Goal: Communication & Community: Answer question/provide support

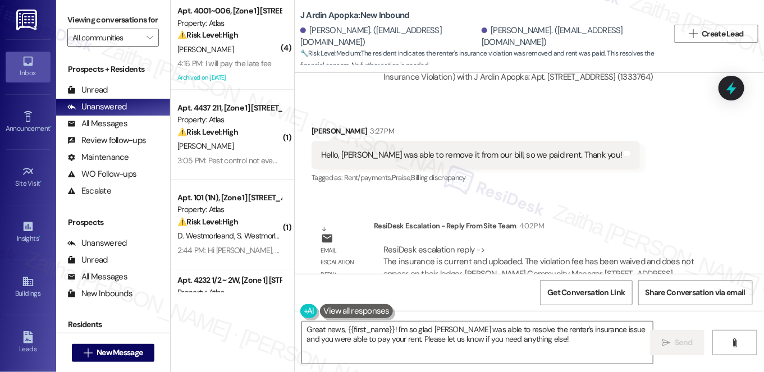
scroll to position [1857, 0]
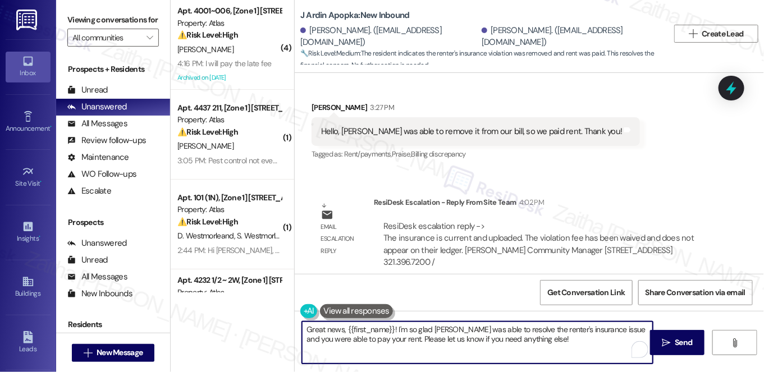
drag, startPoint x: 374, startPoint y: 340, endPoint x: 542, endPoint y: 341, distance: 167.8
click at [542, 341] on textarea "Great news, {{first_name}}! I'm so glad Tyler was able to resolve the renter's …" at bounding box center [477, 343] width 351 height 42
paste textarea "insurance is current and uploaded."
drag, startPoint x: 465, startPoint y: 338, endPoint x: 607, endPoint y: 340, distance: 141.5
click at [607, 340] on textarea "Great news, {{first_name}}! I'm so glad Tyler was able to resolve the renter's …" at bounding box center [477, 343] width 351 height 42
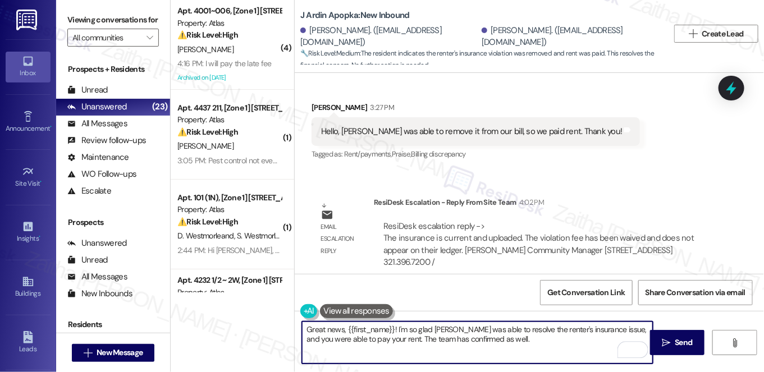
click at [500, 342] on textarea "Great news, {{first_name}}! I'm so glad Tyler was able to resolve the renter's …" at bounding box center [477, 343] width 351 height 42
paste textarea "he insurance is current and uploaded. The violation fee has been waived and doe…"
type textarea "Great news, {{first_name}}! I'm so glad Tyler was able to resolve the renter's …"
drag, startPoint x: 304, startPoint y: 327, endPoint x: 550, endPoint y: 358, distance: 247.8
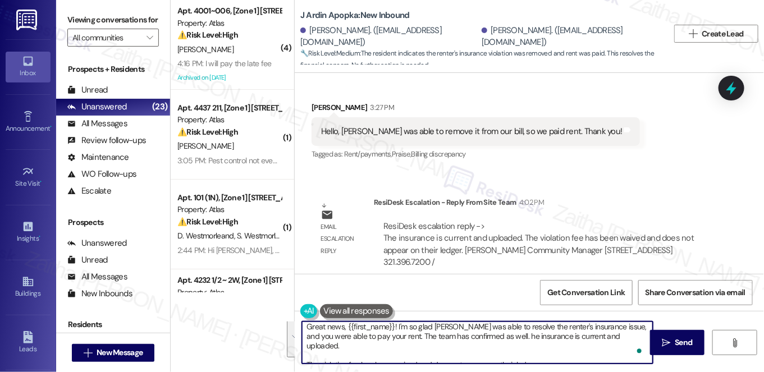
click at [549, 358] on textarea "Great news, {{first_name}}! I'm so glad Tyler was able to resolve the renter's …" at bounding box center [477, 343] width 351 height 42
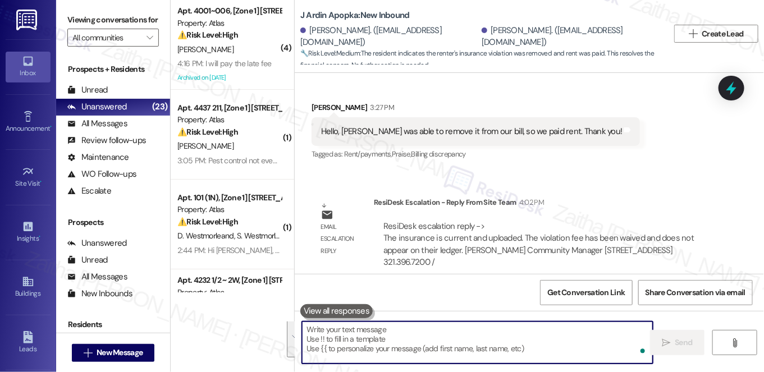
scroll to position [0, 0]
paste textarea "Great news, {{first_name}}! I’m glad Tyler was able to resolve the renter’s ins…"
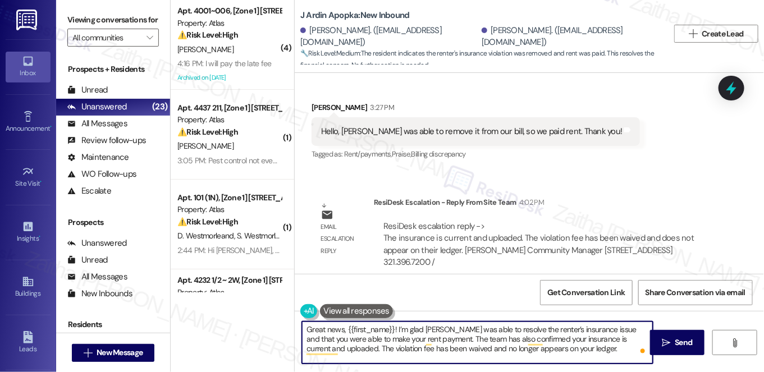
click at [431, 335] on textarea "Great news, {{first_name}}! I’m glad Tyler was able to resolve the renter’s ins…" at bounding box center [477, 343] width 351 height 42
click at [433, 337] on textarea "Great news, {{first_name}}! I’m glad Tyler was able to resolve the renter’s ins…" at bounding box center [477, 343] width 351 height 42
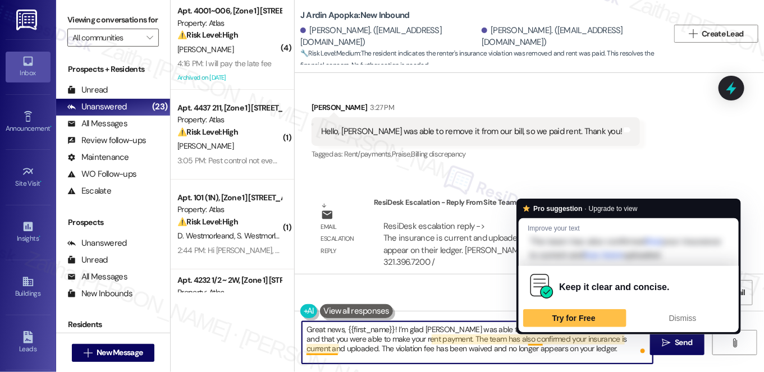
click at [532, 339] on textarea "Great news, {{first_name}}! I’m glad Tyler was able to resolve the renter’s ins…" at bounding box center [477, 343] width 351 height 42
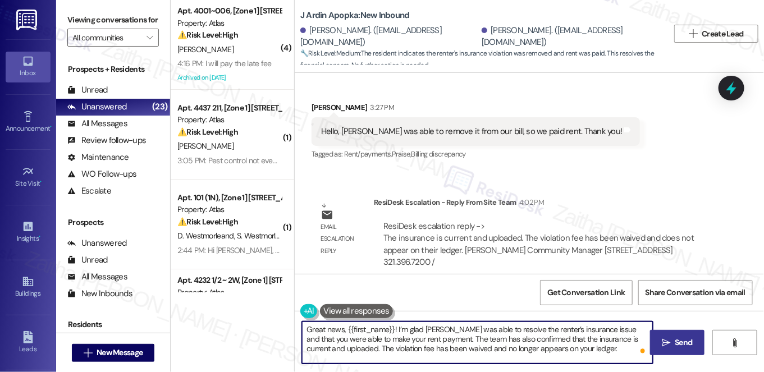
type textarea "Great news, {{first_name}}! I’m glad Tyler was able to resolve the renter’s ins…"
click at [678, 336] on button " Send" at bounding box center [677, 342] width 54 height 25
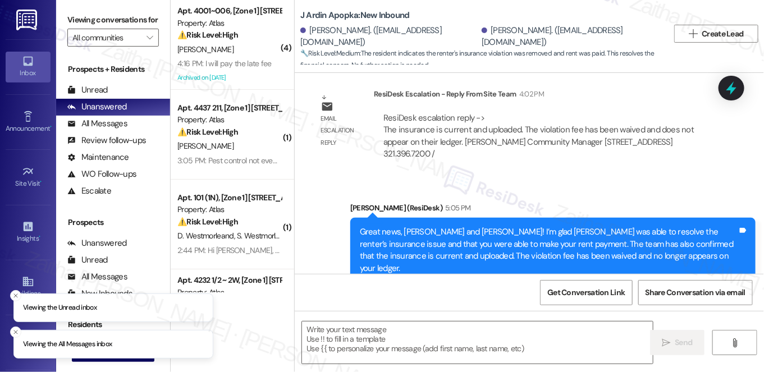
scroll to position [1976, 0]
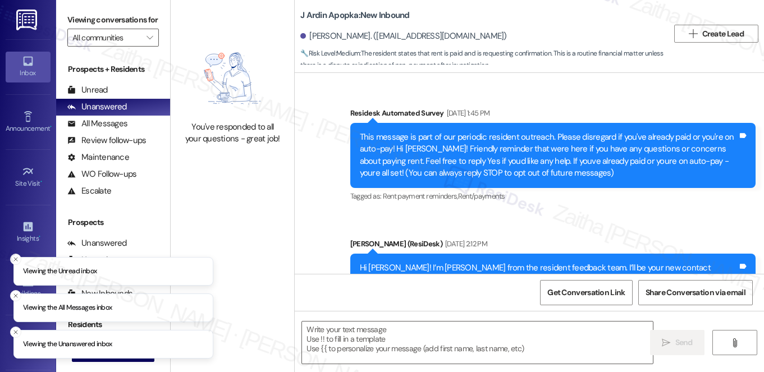
type textarea "Fetching suggested responses. Please feel free to read through the conversation…"
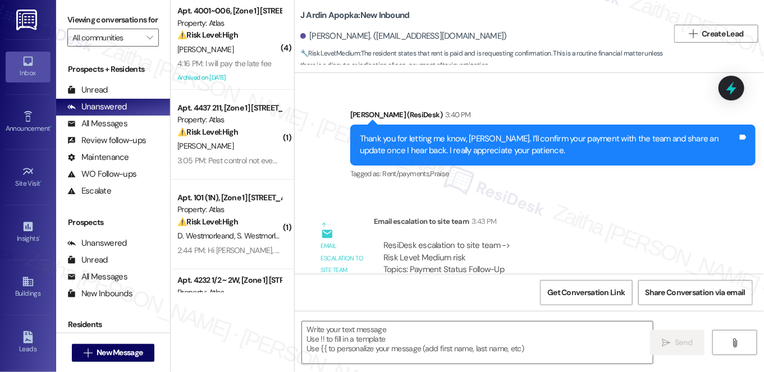
scroll to position [1188, 0]
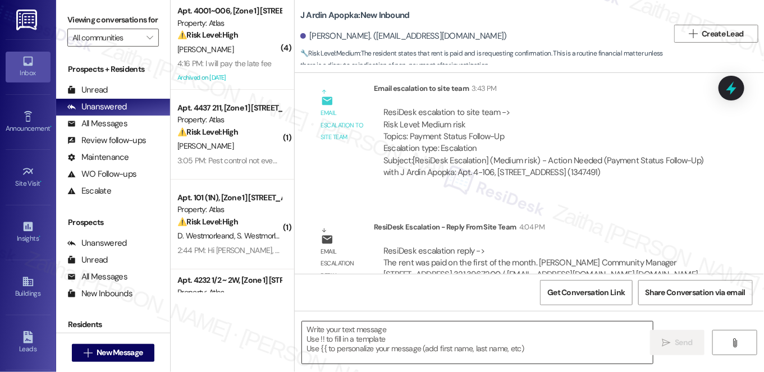
click at [396, 324] on textarea at bounding box center [477, 343] width 351 height 42
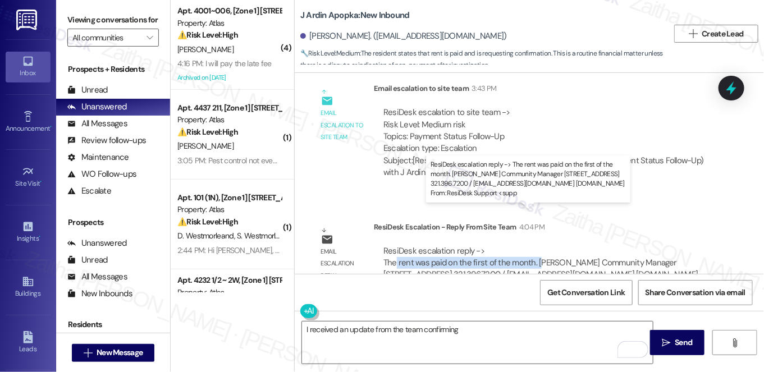
drag, startPoint x: 393, startPoint y: 225, endPoint x: 536, endPoint y: 226, distance: 142.0
click at [536, 245] on div "ResiDesk escalation reply -> The rent was paid on the first of the month. Tyler…" at bounding box center [540, 268] width 315 height 47
copy div "rent was paid on the first of the month. T"
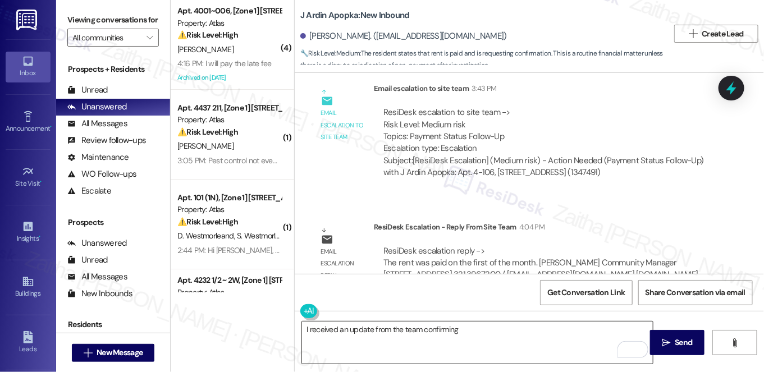
click at [486, 330] on textarea "I received an update from the team confirming" at bounding box center [477, 343] width 351 height 42
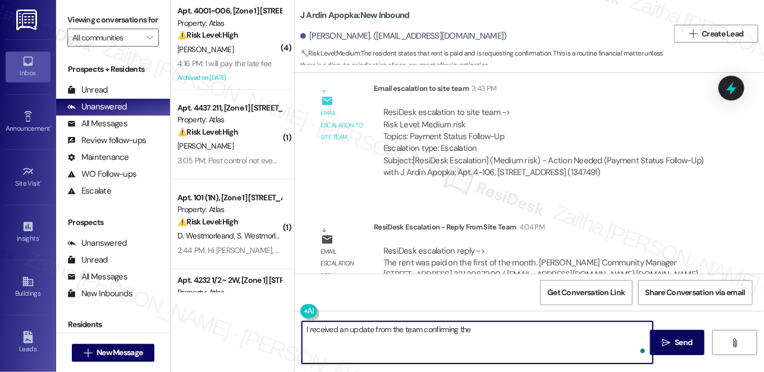
paste textarea "rent was paid on the first of the month. T"
type textarea "I received an update from the team confirming the rent was paid on the first of…"
drag, startPoint x: 614, startPoint y: 323, endPoint x: 295, endPoint y: 322, distance: 318.8
click at [296, 322] on div "I received an update from the team confirming the rent was paid on the first of…" at bounding box center [472, 342] width 352 height 43
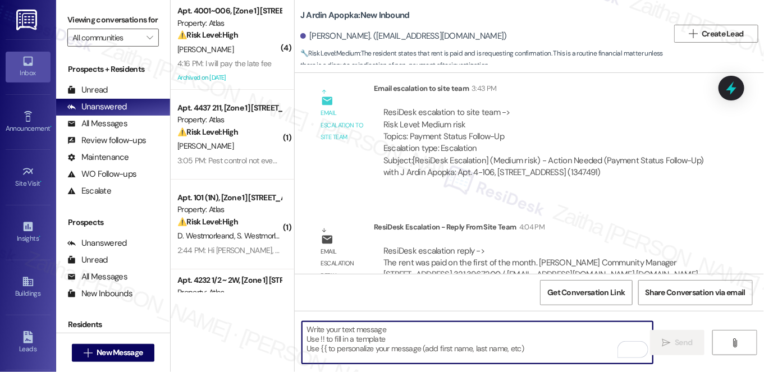
click at [410, 332] on textarea "To enrich screen reader interactions, please activate Accessibility in Grammarl…" at bounding box center [477, 343] width 351 height 42
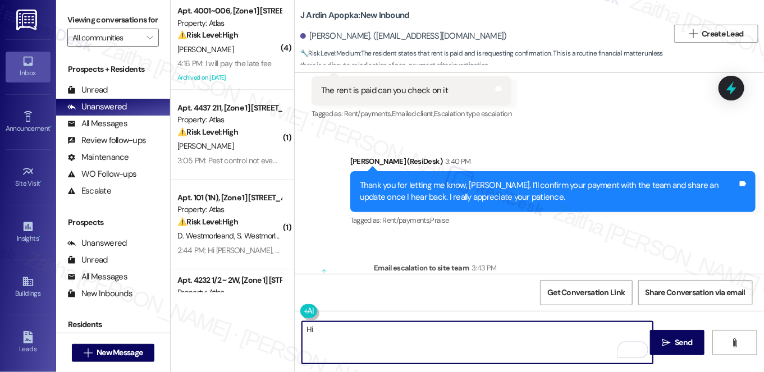
scroll to position [985, 0]
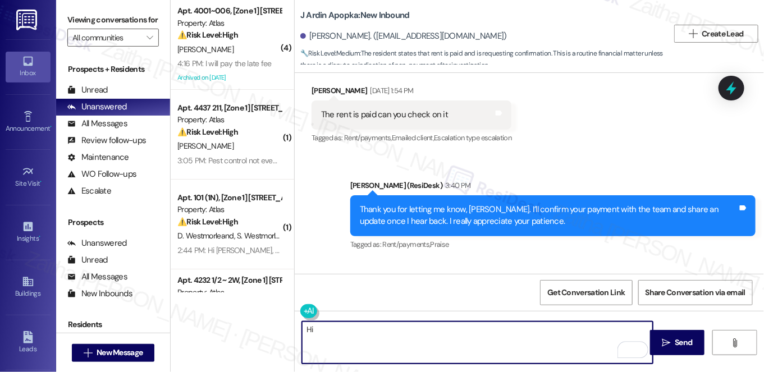
type textarea "H"
paste textarea "The team confirmed your rent was paid on the 1st."
click at [408, 325] on textarea "Just a quick update on your rent. The team confirmed your rent was paid on the …" at bounding box center [477, 343] width 351 height 42
click at [372, 329] on textarea "Just a quick update on your rent payment. The team confirmed your rent was paid…" at bounding box center [477, 343] width 351 height 42
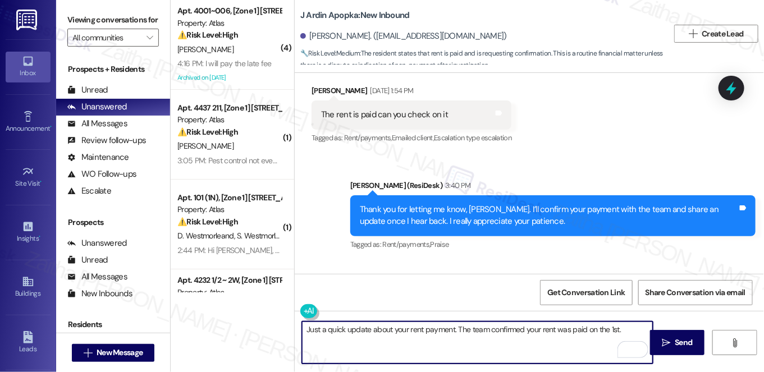
click at [629, 325] on textarea "Just a quick update about your rent payment. The team confirmed your rent was p…" at bounding box center [477, 343] width 351 height 42
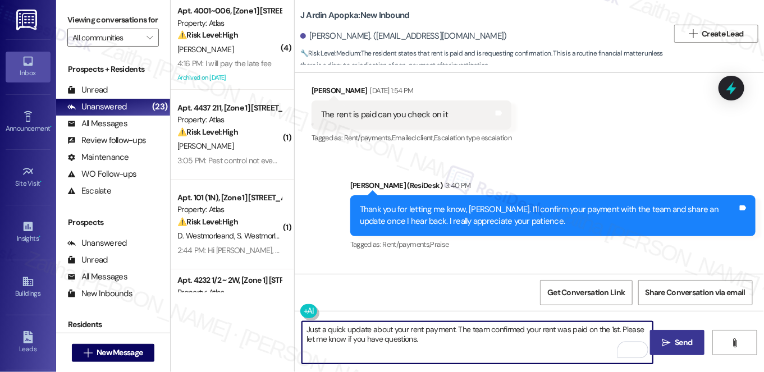
type textarea "Just a quick update about your rent payment. The team confirmed your rent was p…"
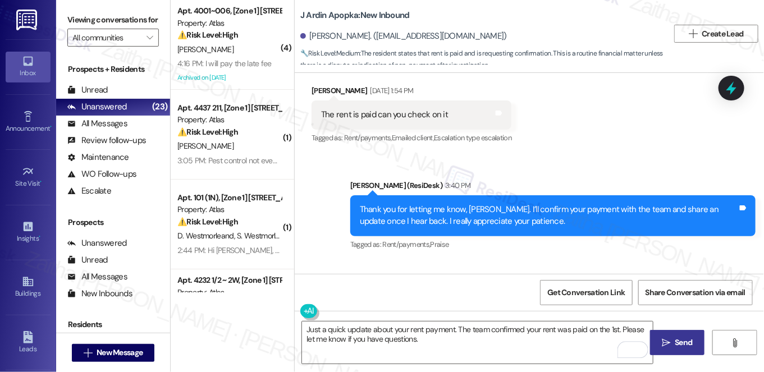
click at [678, 343] on span "Send" at bounding box center [683, 343] width 17 height 12
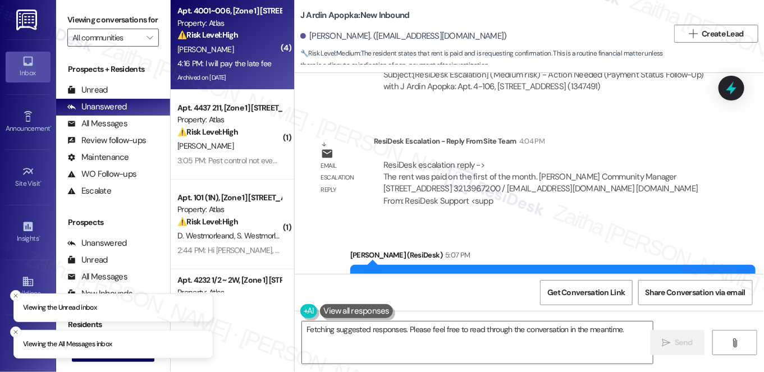
scroll to position [1244, 0]
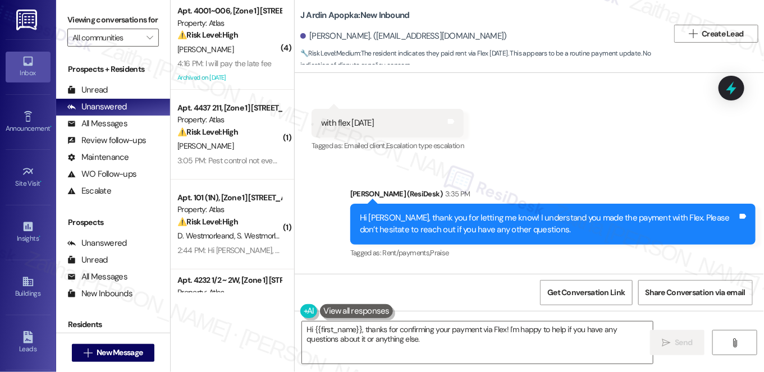
scroll to position [1967, 0]
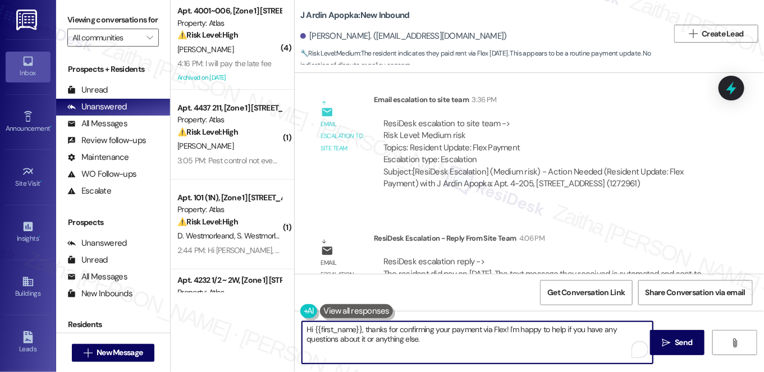
drag, startPoint x: 306, startPoint y: 329, endPoint x: 419, endPoint y: 336, distance: 112.5
click at [419, 336] on textarea "Hi {{first_name}}, thanks for confirming your payment via Flex! I'm happy to he…" at bounding box center [477, 343] width 351 height 42
type textarea "H"
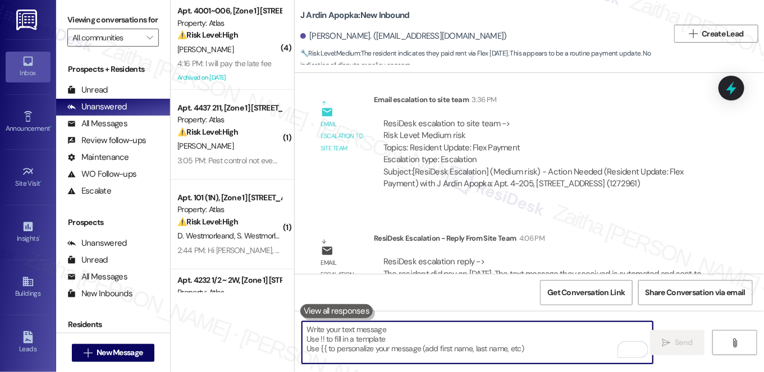
click at [402, 331] on textarea "To enrich screen reader interactions, please activate Accessibility in Grammarl…" at bounding box center [477, 343] width 351 height 42
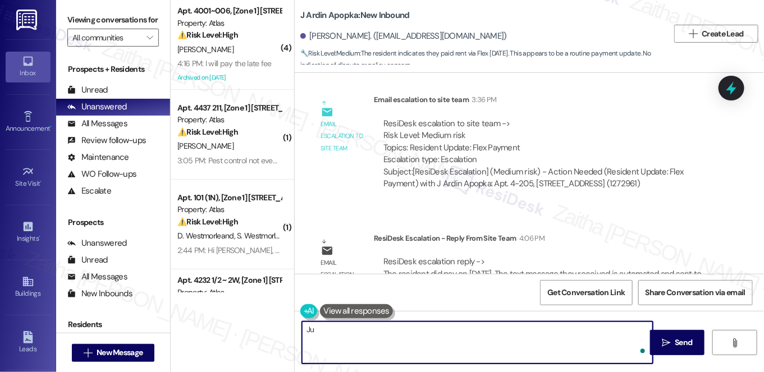
type textarea "J"
click at [493, 333] on textarea "The team confirmed that you paid on September" at bounding box center [477, 343] width 351 height 42
click at [398, 329] on textarea "The team confirmed that you paid on September 2nd." at bounding box center [477, 343] width 351 height 42
click at [537, 334] on textarea "The team confirmed that your rent was paid on September 2nd." at bounding box center [477, 343] width 351 height 42
paste textarea "Please note that a gentle reminder is sent to all residents to help prevent lat…"
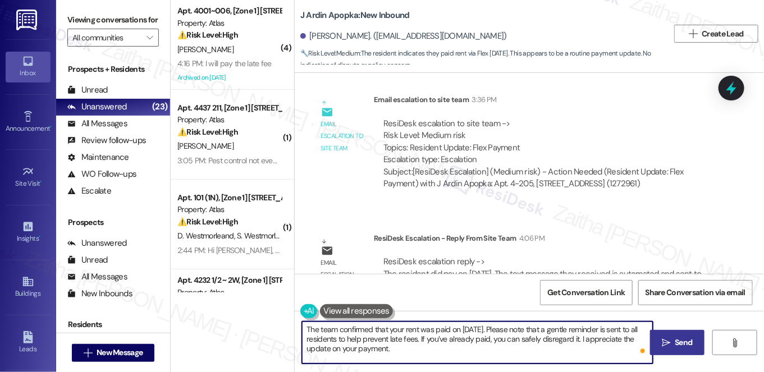
type textarea "The team confirmed that your rent was paid on [DATE]. Please note that a gentle…"
click at [662, 341] on icon "" at bounding box center [666, 342] width 8 height 9
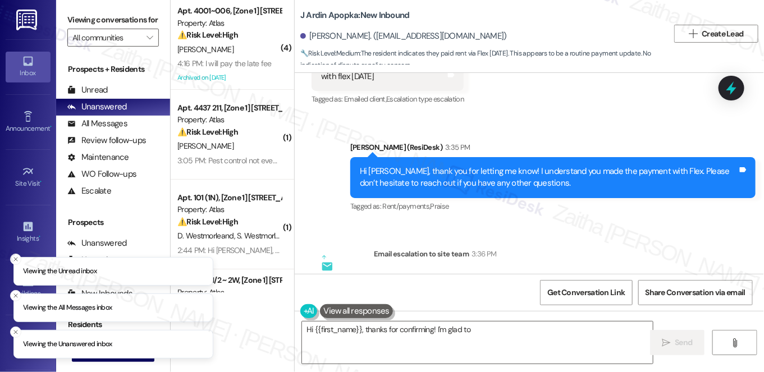
scroll to position [2085, 0]
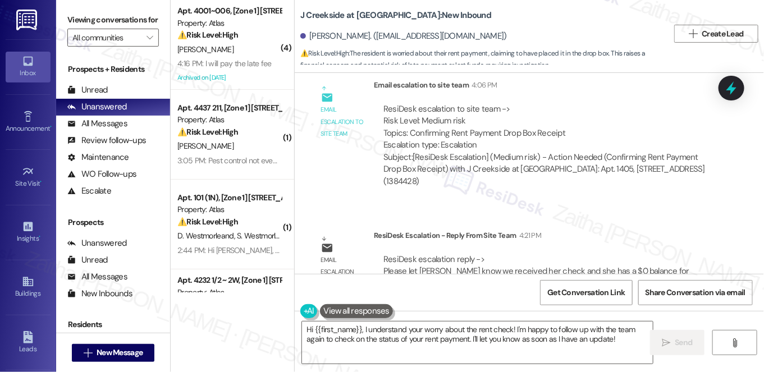
scroll to position [1203, 0]
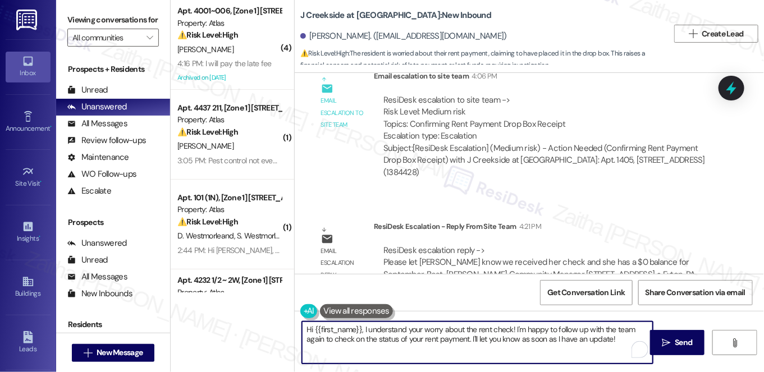
drag, startPoint x: 305, startPoint y: 331, endPoint x: 623, endPoint y: 351, distance: 317.8
click at [623, 351] on textarea "Hi {{first_name}}, I understand your worry about the rent check! I'm happy to f…" at bounding box center [477, 343] width 351 height 42
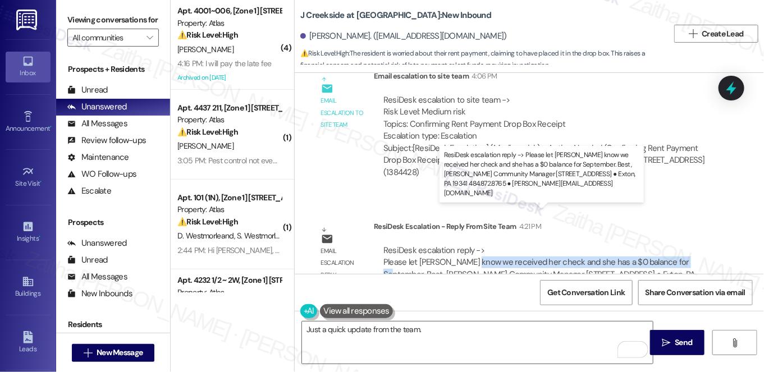
drag, startPoint x: 467, startPoint y: 225, endPoint x: 679, endPoint y: 227, distance: 212.2
click at [679, 245] on div "ResiDesk escalation reply -> Please let [PERSON_NAME] know we received her chec…" at bounding box center [539, 268] width 312 height 47
copy div "received her check and she has a $0 balance for September."
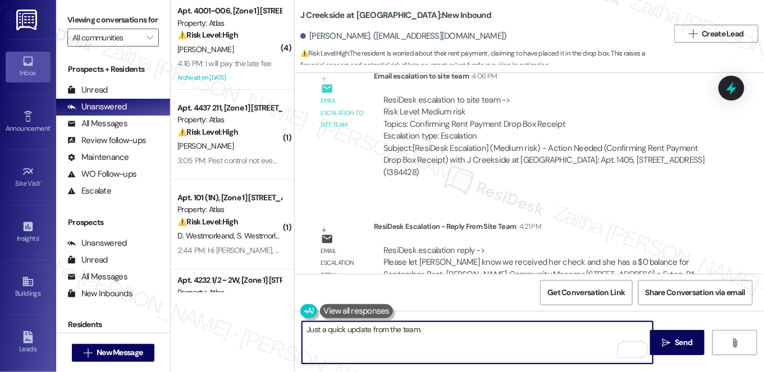
click at [460, 337] on textarea "Just a quick update from the team." at bounding box center [477, 343] width 351 height 42
paste textarea "received her check and she has a $0 balance for September."
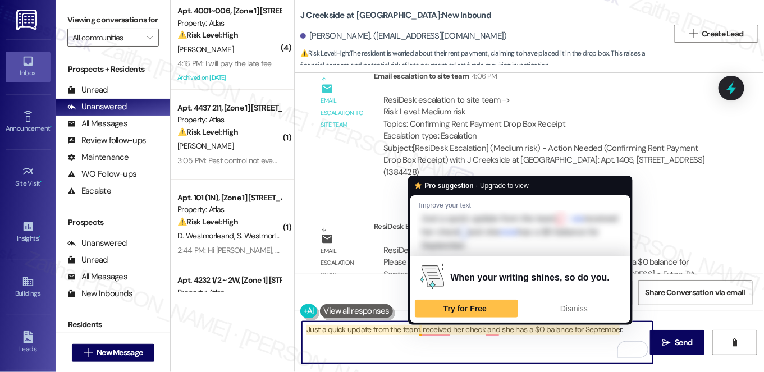
click at [419, 325] on textarea "Just a quick update from the team. received her check and she has a $0 balance …" at bounding box center [477, 343] width 351 height 42
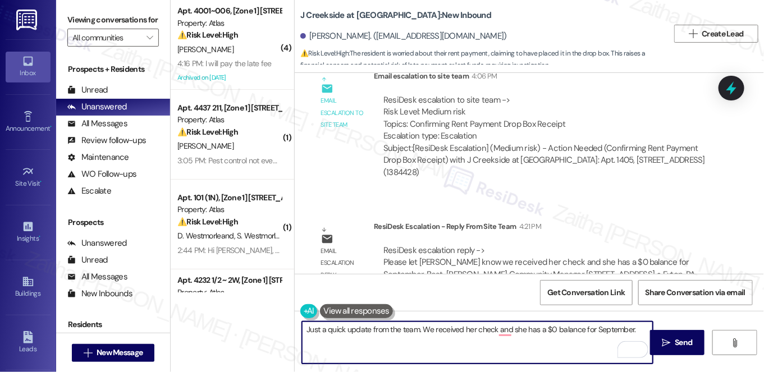
click at [464, 328] on textarea "Just a quick update from the team. We received her check and she has a $0 balan…" at bounding box center [477, 343] width 351 height 42
click at [524, 329] on textarea "Just a quick update from the team. We received your check, and she has a $0 bal…" at bounding box center [477, 343] width 351 height 42
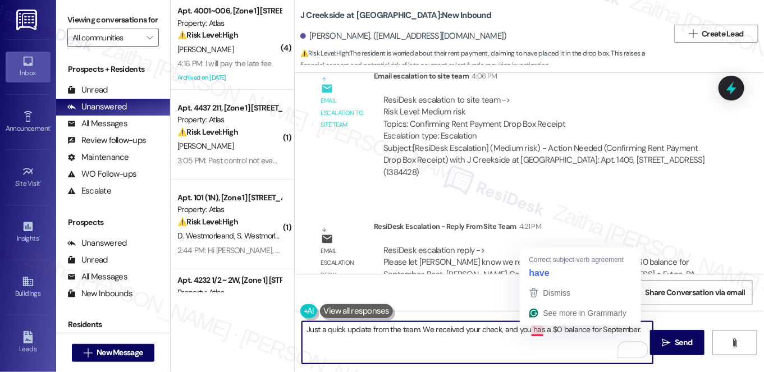
click at [534, 329] on textarea "Just a quick update from the team. We received your check, and you has a $0 bal…" at bounding box center [477, 343] width 351 height 42
click at [536, 328] on textarea "Just a quick update from the team. We received your check, and you has a $0 bal…" at bounding box center [477, 343] width 351 height 42
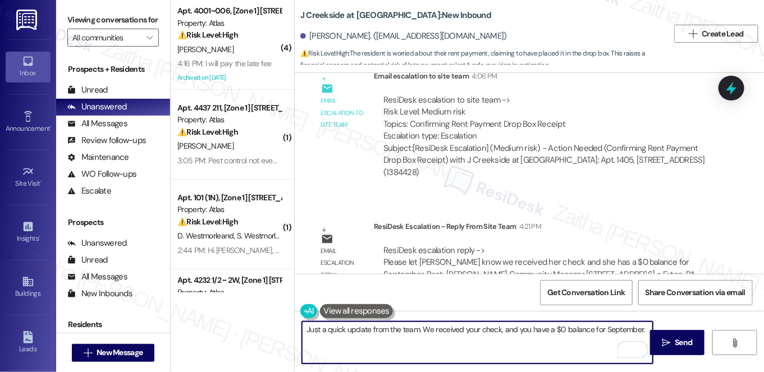
click at [642, 327] on textarea "Just a quick update from the team. We received your check, and you have a $0 ba…" at bounding box center [477, 343] width 351 height 42
type textarea "Just a quick update from the team. We received your check, and you have a $0 ba…"
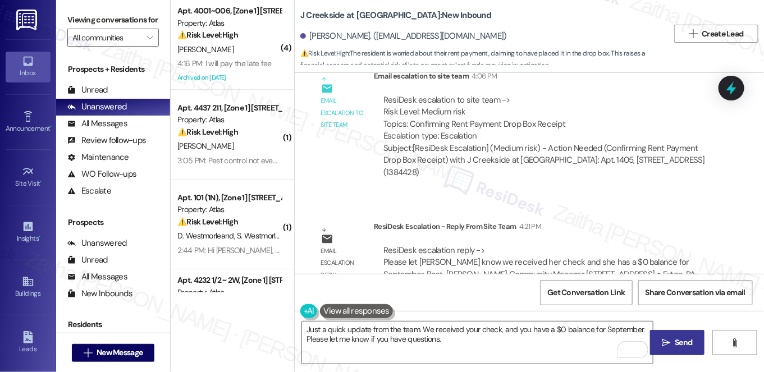
click at [672, 337] on span " Send" at bounding box center [677, 343] width 35 height 12
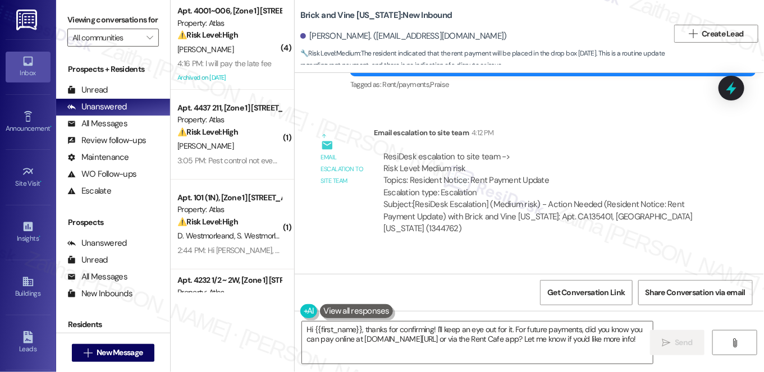
scroll to position [7484, 0]
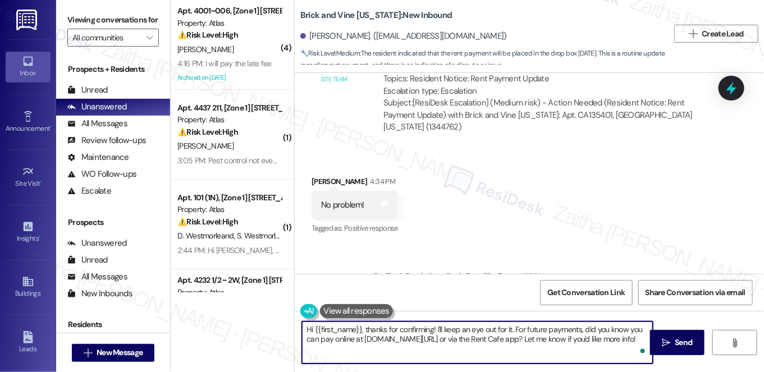
drag, startPoint x: 305, startPoint y: 328, endPoint x: 336, endPoint y: 349, distance: 37.1
click at [336, 349] on textarea "Hi {{first_name}}, thanks for confirming! I'll keep an eye out for it. For futu…" at bounding box center [477, 343] width 351 height 42
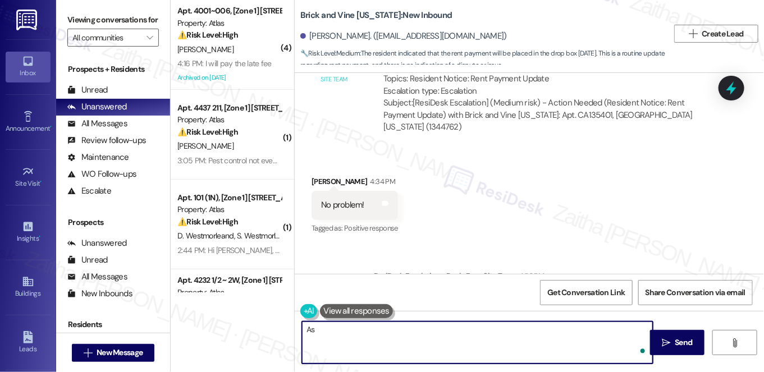
type textarea "A"
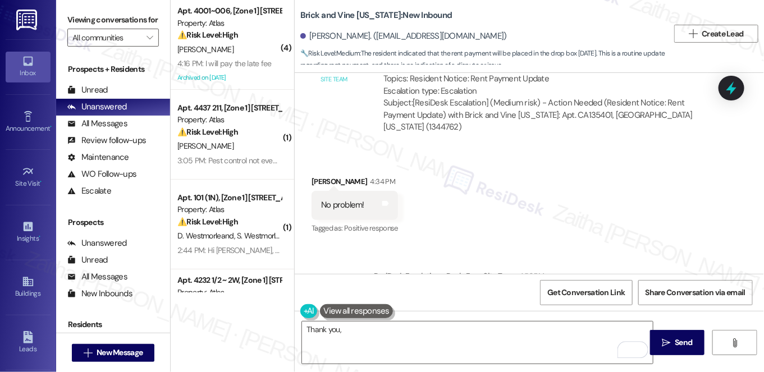
click at [323, 176] on div "Springlen Thompson 4:34 PM" at bounding box center [355, 184] width 86 height 16
copy div "Springlen"
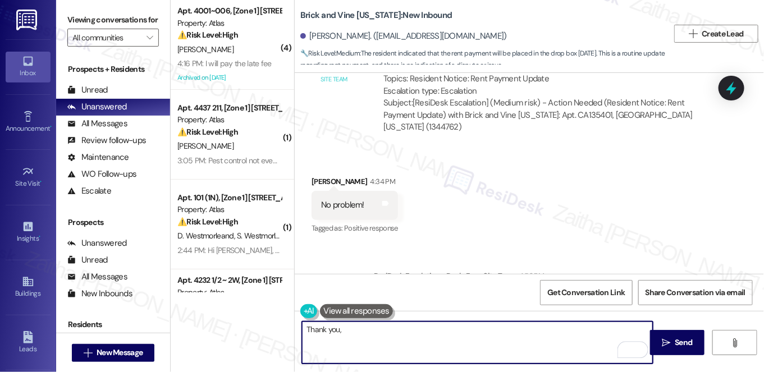
click at [391, 336] on textarea "Thank you," at bounding box center [477, 343] width 351 height 42
paste textarea "Springlen"
click at [374, 327] on textarea "Thank you, Springlen! Once we receive your payment, it will be processed." at bounding box center [477, 343] width 351 height 42
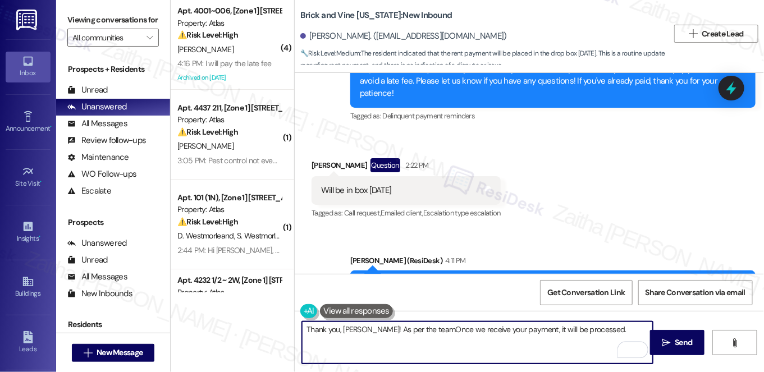
scroll to position [7127, 0]
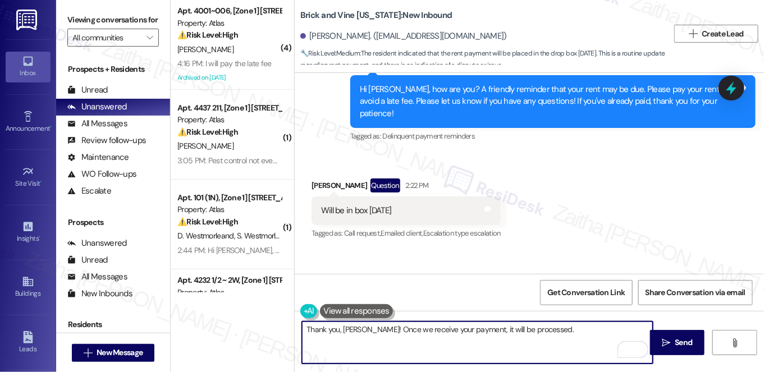
click at [573, 331] on textarea "Thank you, Springlen! Once we receive your payment, it will be processed." at bounding box center [477, 343] width 351 height 42
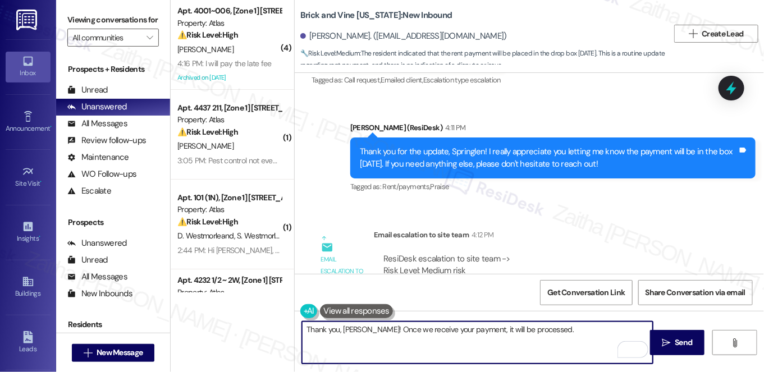
scroll to position [7229, 0]
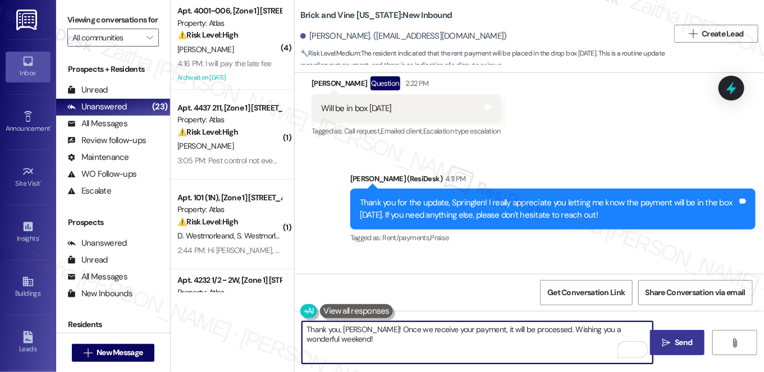
type textarea "Thank you, Springlen! Once we receive your payment, it will be processed. Wishi…"
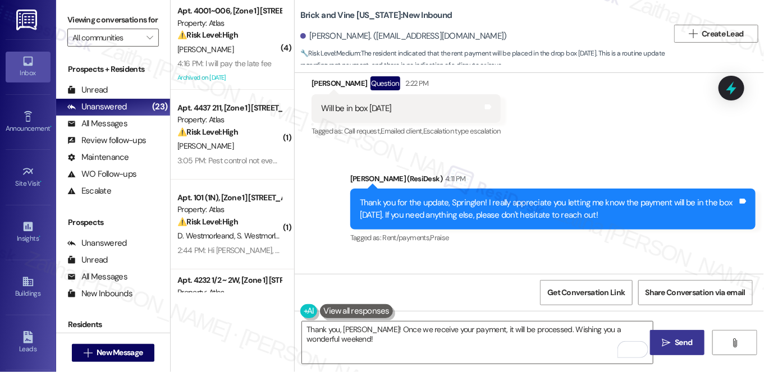
click at [678, 340] on span "Send" at bounding box center [683, 343] width 17 height 12
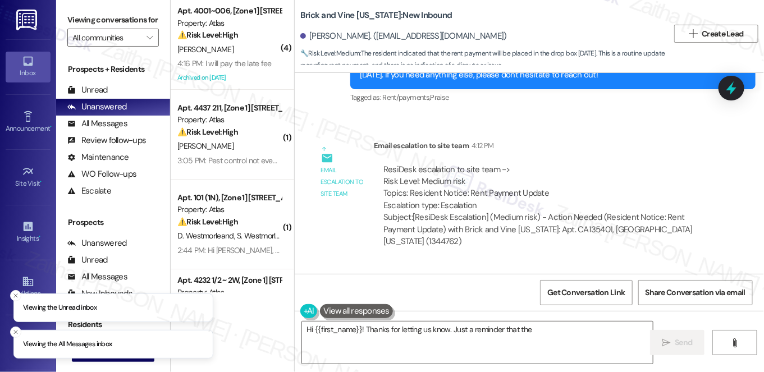
scroll to position [7591, 0]
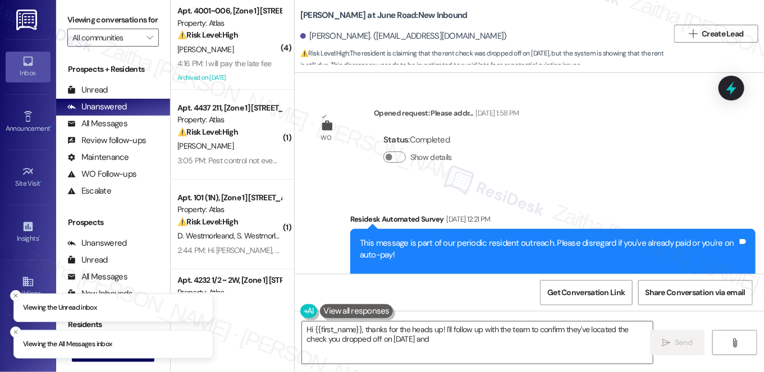
scroll to position [1987, 0]
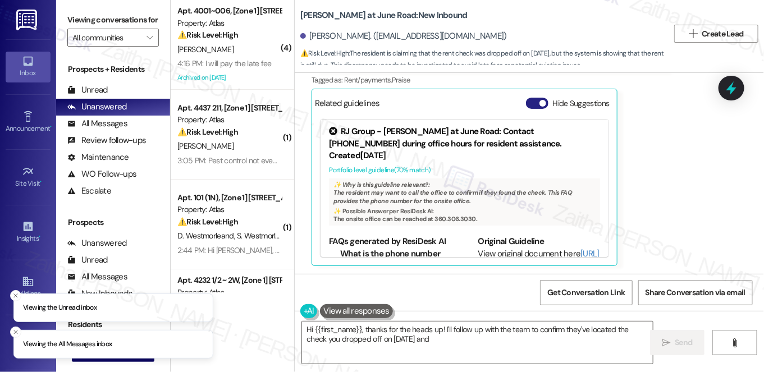
click at [533, 104] on button "Hide Suggestions" at bounding box center [537, 103] width 22 height 11
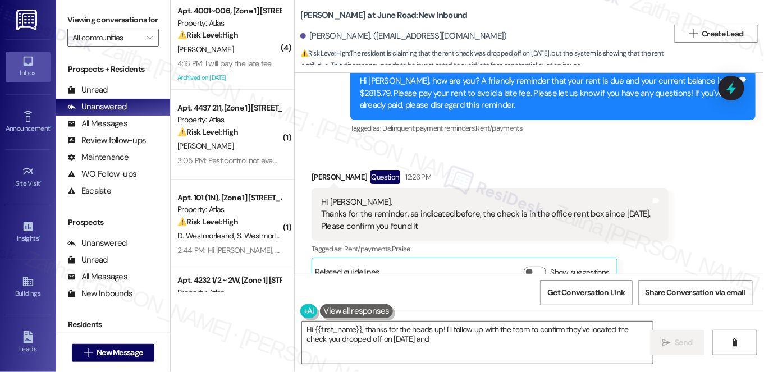
scroll to position [1800, 0]
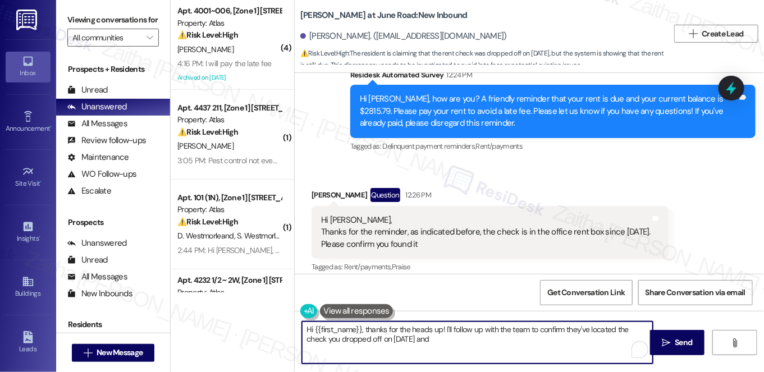
drag, startPoint x: 301, startPoint y: 331, endPoint x: 560, endPoint y: 341, distance: 258.4
click at [560, 341] on textarea "Hi {{first_name}}, thanks for the heads up! I'll follow up with the team to con…" at bounding box center [477, 343] width 351 height 42
type textarea "Hi {{first_name}}, thanks for the heads up! I'll follow up with the team to con…"
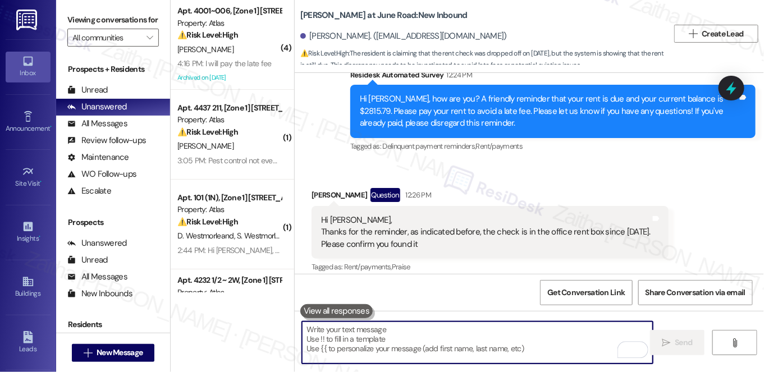
paste textarea "We're sorry for the repeated rent notifications. Please consider them as a cour…"
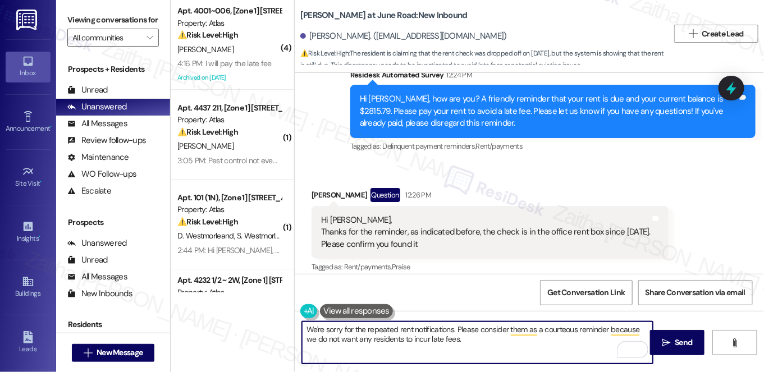
click at [308, 327] on textarea "We're sorry for the repeated rent notifications. Please consider them as a cour…" at bounding box center [477, 343] width 351 height 42
click at [316, 190] on div "[PERSON_NAME] Question 12:26 PM" at bounding box center [490, 197] width 357 height 18
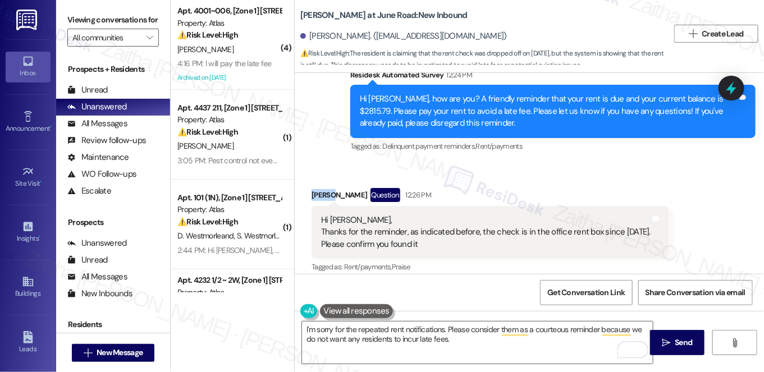
click at [316, 190] on div "[PERSON_NAME] Question 12:26 PM" at bounding box center [490, 197] width 357 height 18
copy div "Salwa"
click at [442, 329] on textarea "I'm sorry for the repeated rent notifications. Please consider them as a courte…" at bounding box center [477, 343] width 351 height 42
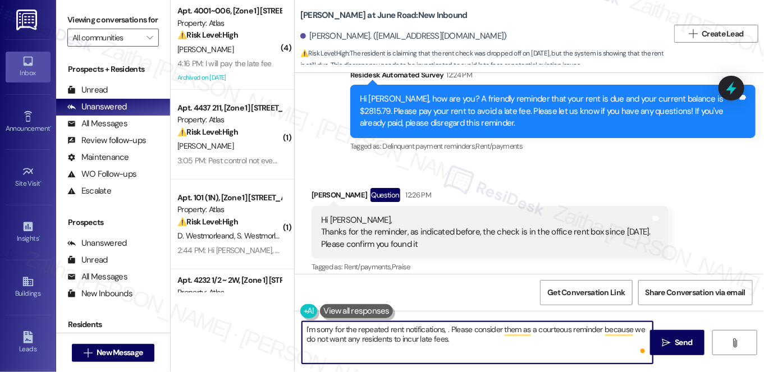
paste textarea "Salwa"
click at [500, 337] on textarea "I'm sorry for the repeated rent notifications, Salwa. Please consider them as a…" at bounding box center [477, 343] width 351 height 42
drag, startPoint x: 467, startPoint y: 328, endPoint x: 499, endPoint y: 343, distance: 35.2
click at [499, 343] on textarea "I'm sorry for the repeated rent notifications, Salwa. Please consider them as a…" at bounding box center [477, 343] width 351 height 42
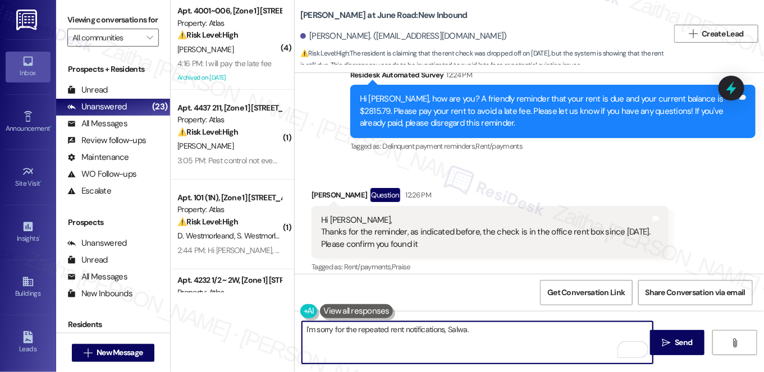
paste textarea "Please know that the automated message is sent to all residents as a friendly r…"
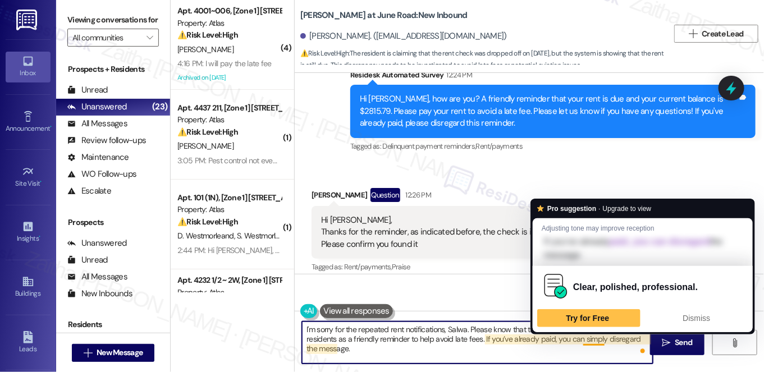
click at [583, 340] on textarea "I'm sorry for the repeated rent notifications, Salwa. Please know that the auto…" at bounding box center [477, 343] width 351 height 42
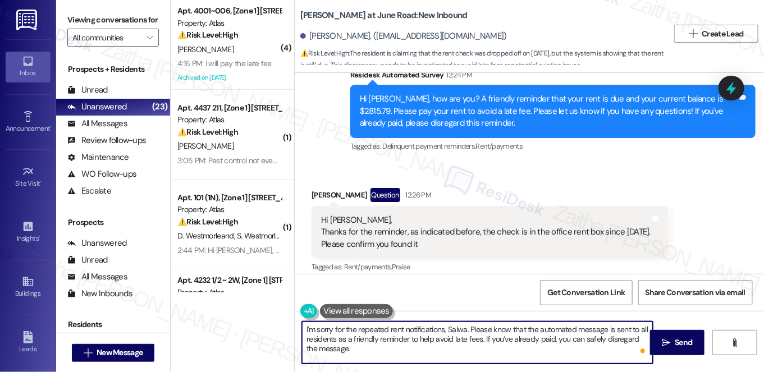
click at [347, 347] on textarea "I'm sorry for the repeated rent notifications, Salwa. Please know that the auto…" at bounding box center [477, 343] width 351 height 42
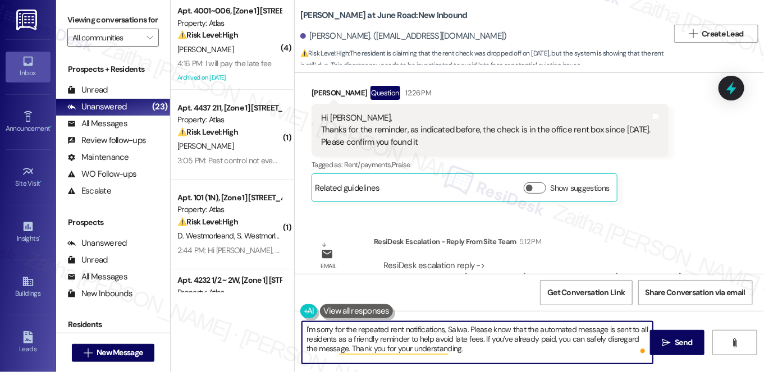
scroll to position [1953, 0]
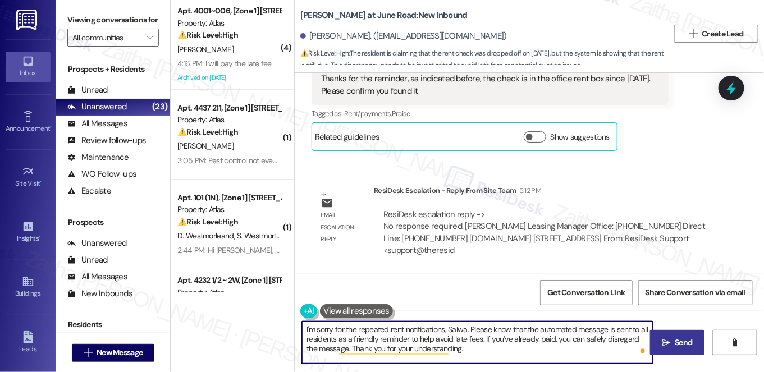
type textarea "I'm sorry for the repeated rent notifications, Salwa. Please know that the auto…"
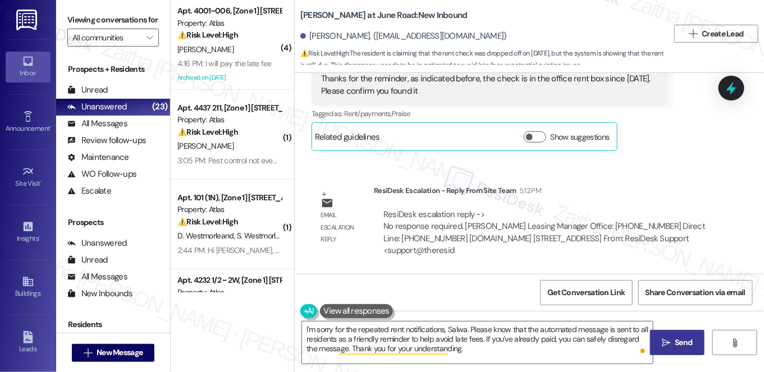
click at [676, 343] on span "Send" at bounding box center [683, 343] width 17 height 12
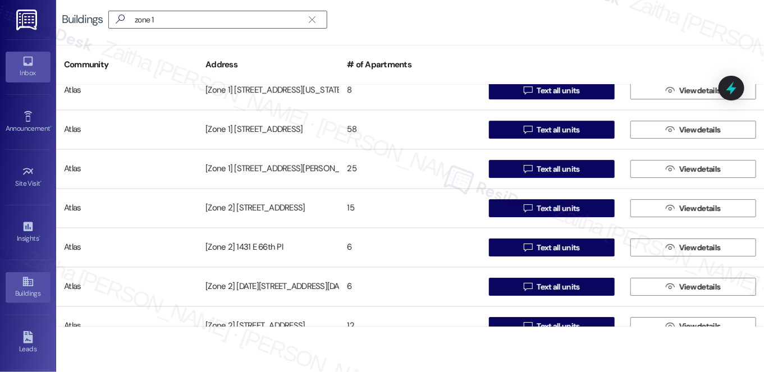
click at [30, 79] on link "Inbox" at bounding box center [28, 67] width 45 height 30
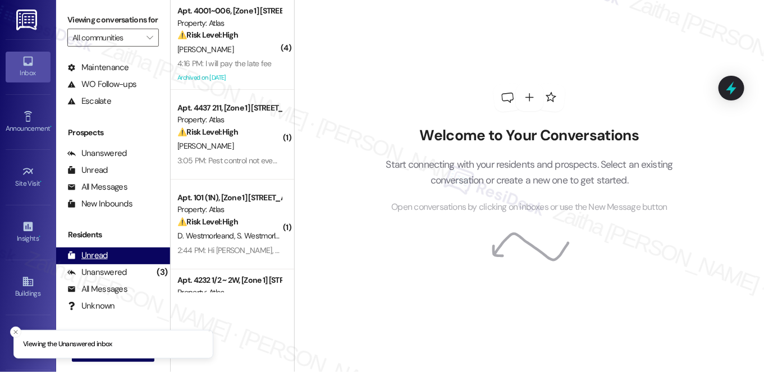
scroll to position [134, 0]
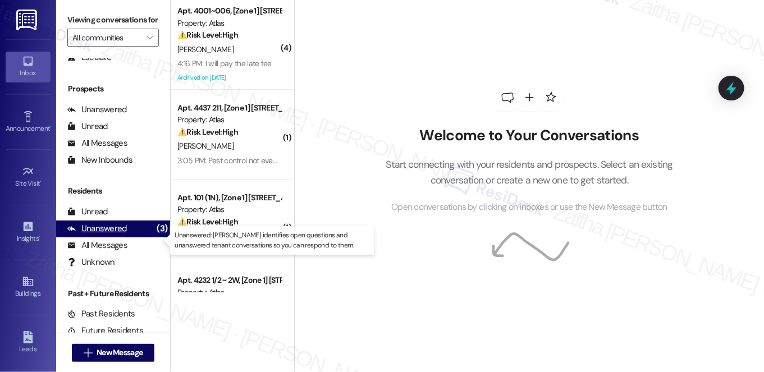
click at [108, 235] on div "Unanswered" at bounding box center [97, 229] width 60 height 12
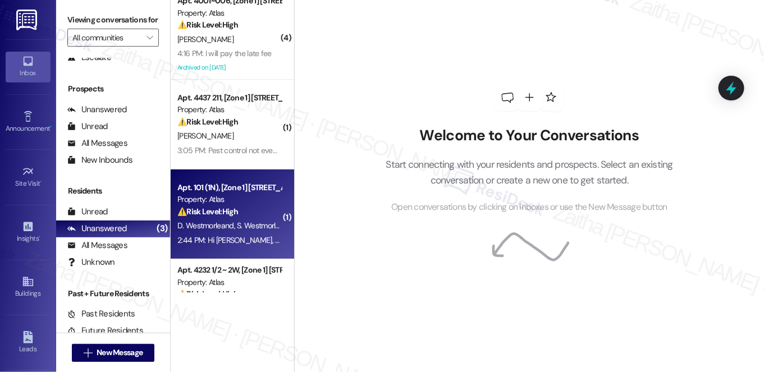
scroll to position [0, 0]
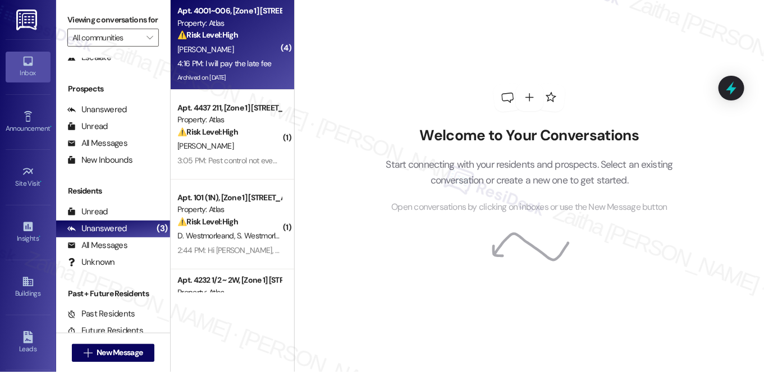
click at [251, 43] on div "[PERSON_NAME]" at bounding box center [229, 50] width 106 height 14
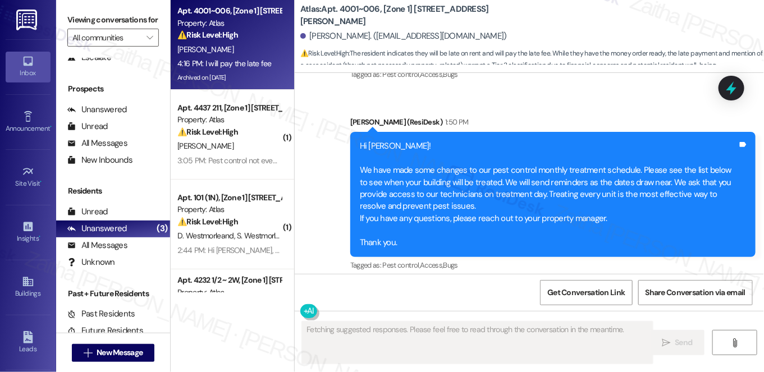
scroll to position [79415, 0]
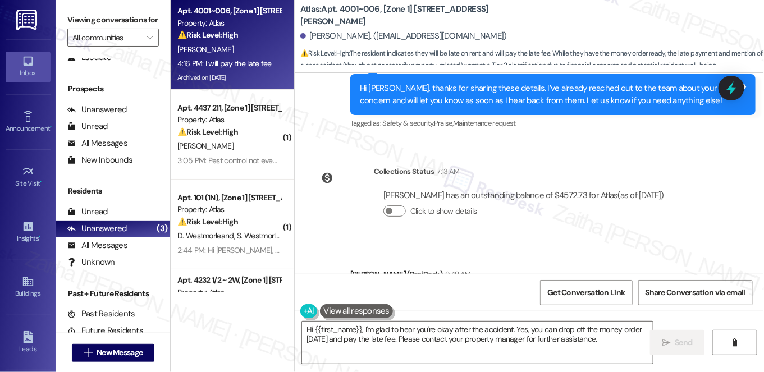
scroll to position [79211, 0]
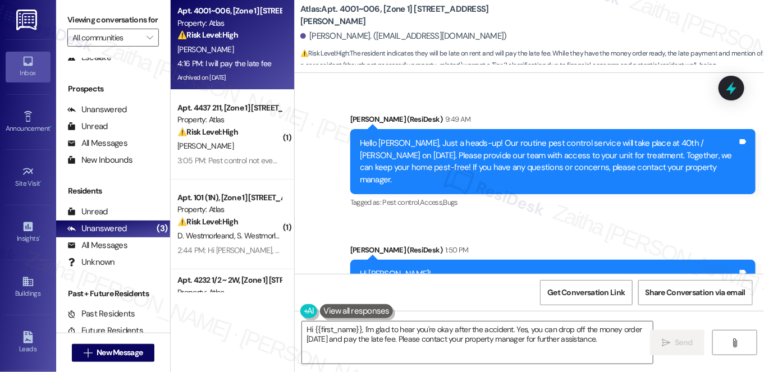
scroll to position [79313, 0]
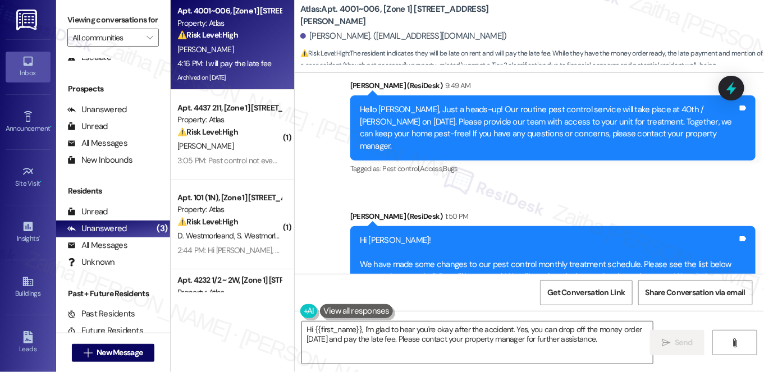
scroll to position [79364, 0]
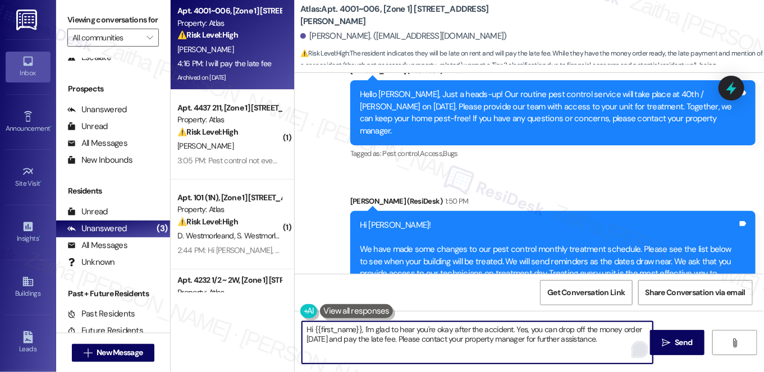
drag, startPoint x: 401, startPoint y: 338, endPoint x: 634, endPoint y: 344, distance: 233.0
click at [634, 344] on div "Hi {{first_name}}, I'm glad to hear you're okay after the accident. Yes, you ca…" at bounding box center [477, 342] width 352 height 43
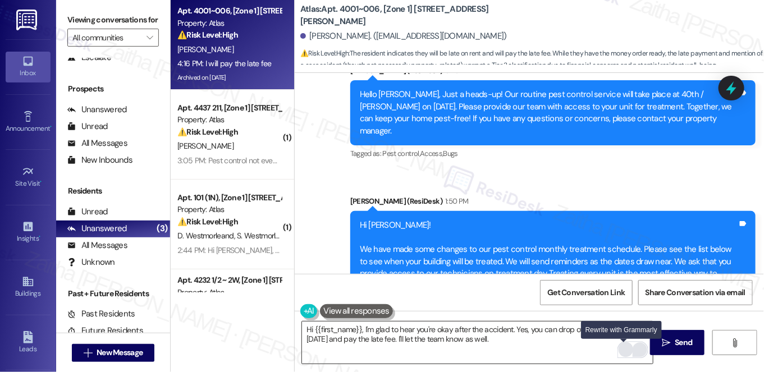
click at [623, 349] on div "Rewrite with Grammarly" at bounding box center [626, 350] width 12 height 13
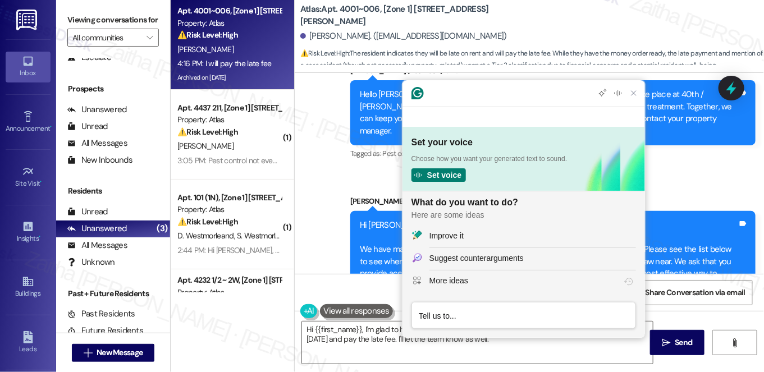
scroll to position [0, 0]
click at [492, 234] on div "Improve it" at bounding box center [532, 236] width 207 height 12
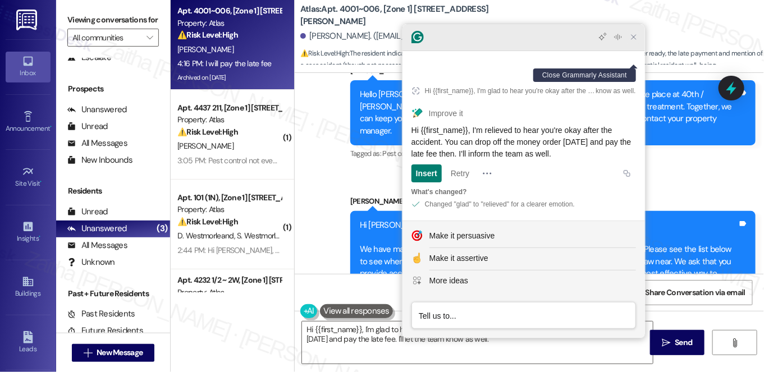
click at [635, 39] on icon "Close Grammarly Assistant" at bounding box center [633, 37] width 4 height 4
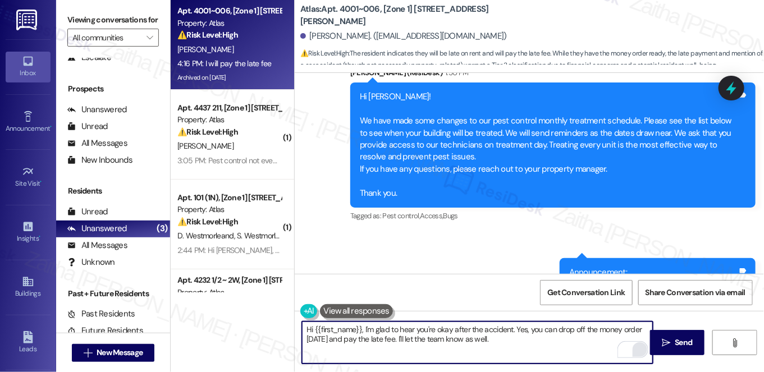
scroll to position [79522, 0]
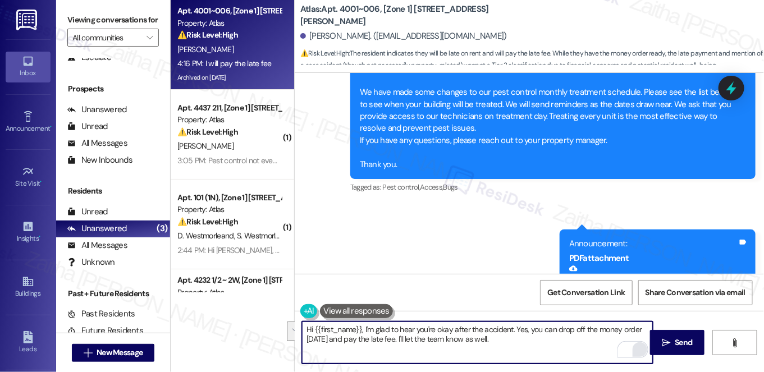
drag, startPoint x: 437, startPoint y: 341, endPoint x: 303, endPoint y: 329, distance: 135.2
click at [303, 329] on textarea "Hi {{first_name}}, I'm glad to hear you're okay after the accident. Yes, you ca…" at bounding box center [477, 343] width 351 height 42
click at [513, 352] on textarea "Hi {{first_name}}, I'm glad to hear you're okay after the accident. Yes, you ca…" at bounding box center [477, 343] width 351 height 42
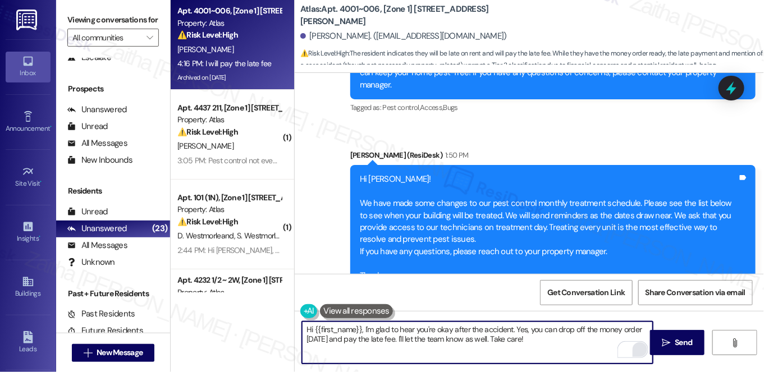
scroll to position [79368, 0]
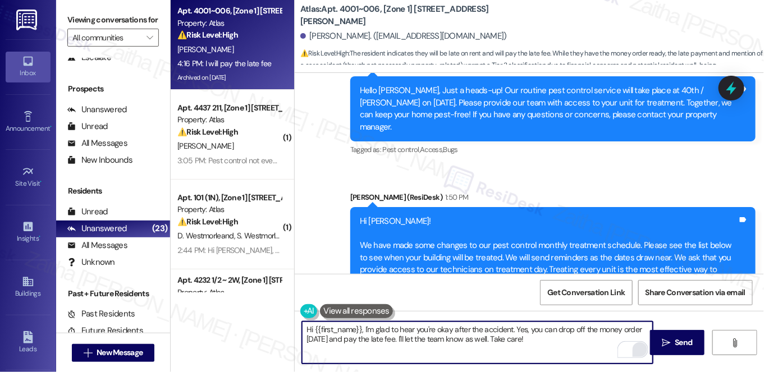
type textarea "Hi {{first_name}}, I'm glad to hear you're okay after the accident. Yes, you ca…"
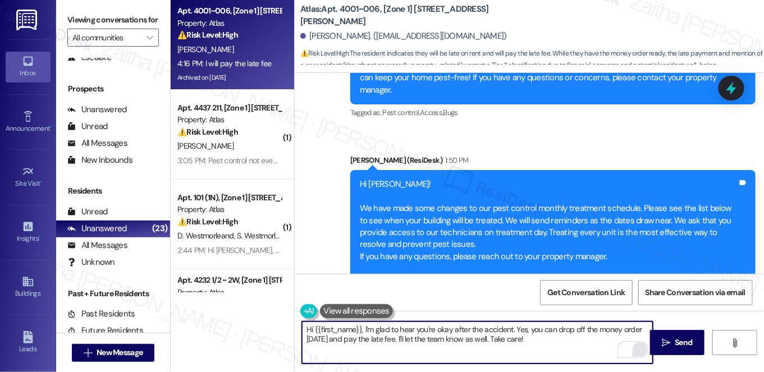
scroll to position [79470, 0]
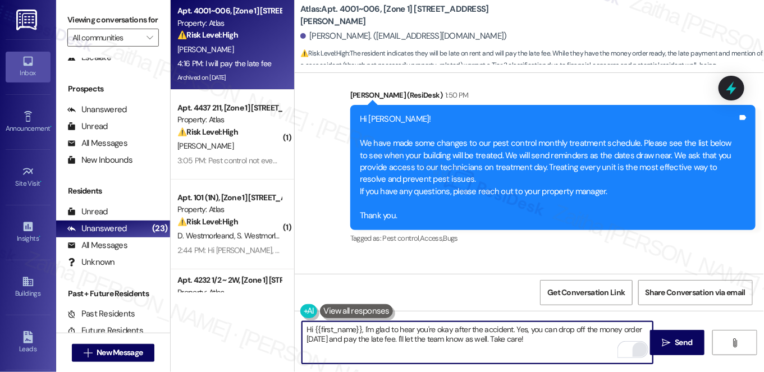
click at [730, 94] on icon at bounding box center [731, 88] width 15 height 15
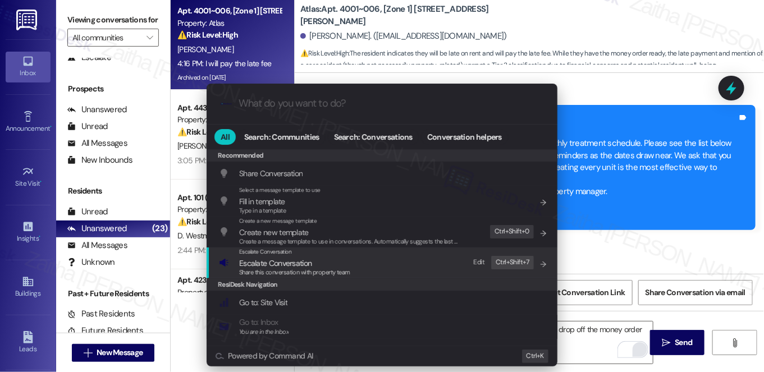
click at [304, 263] on span "Escalate Conversation" at bounding box center [275, 263] width 72 height 10
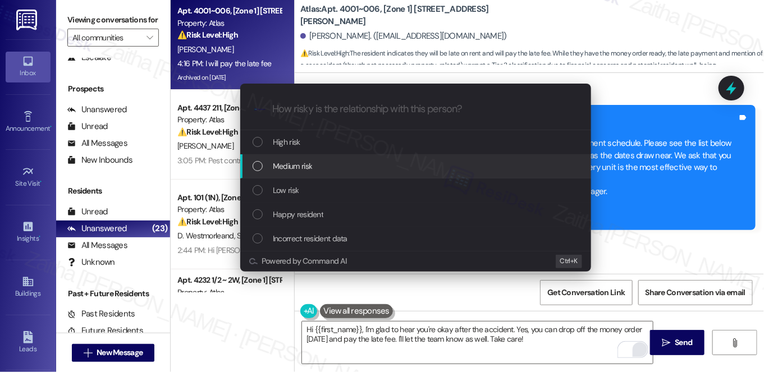
click at [308, 170] on span "Medium risk" at bounding box center [292, 166] width 39 height 12
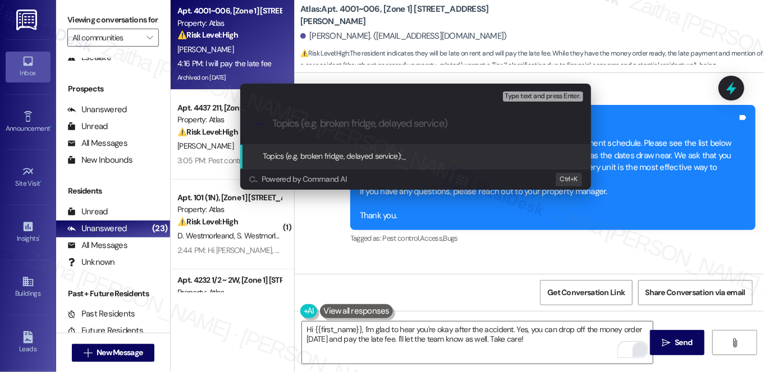
paste input "Resident Update: Post-Accident Payment Plan"
type input "Resident Update: Post-Accident Payment Plan"
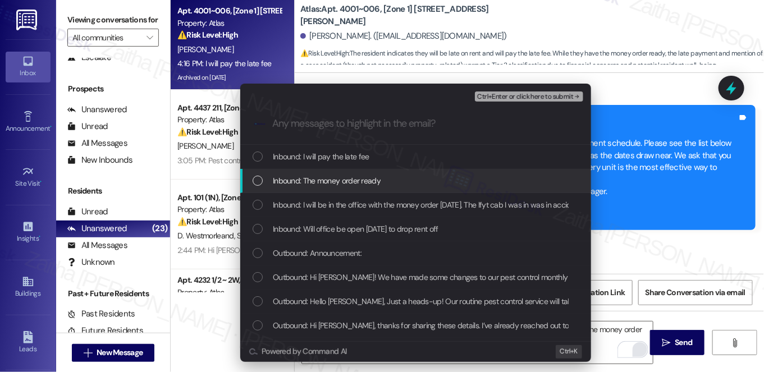
click at [408, 177] on div "Inbound: The money order ready" at bounding box center [417, 181] width 328 height 12
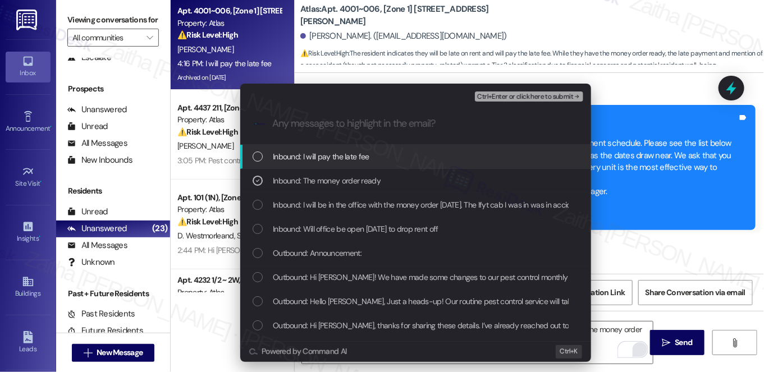
click at [400, 158] on div "Inbound: I will pay the late fee" at bounding box center [417, 156] width 328 height 12
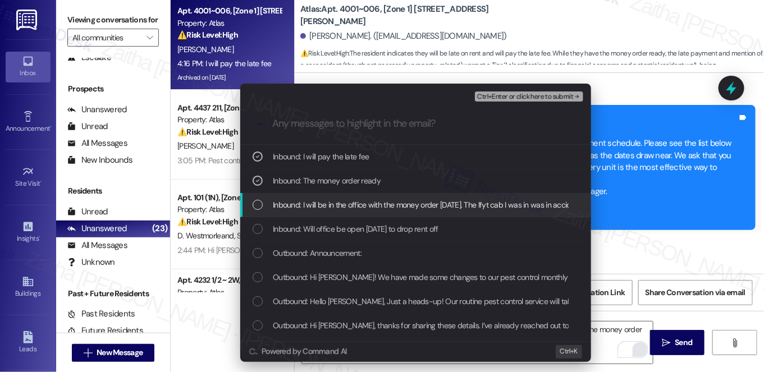
click at [405, 204] on span "Inbound: I will be in the office with the money order on Monday. The lfyt cab I…" at bounding box center [630, 205] width 715 height 12
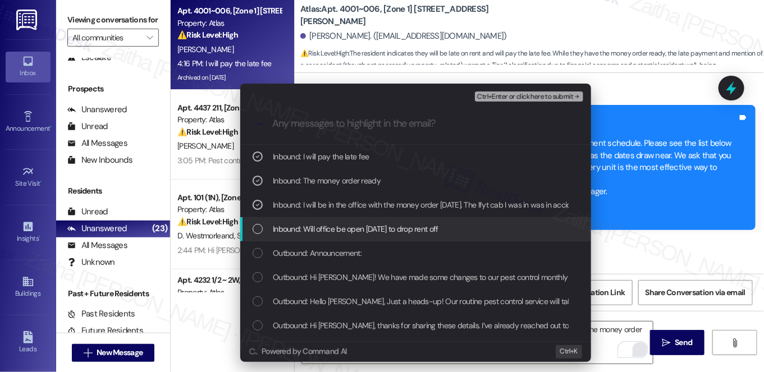
click at [404, 227] on span "Inbound: Will office be open tomorrow to drop rent off" at bounding box center [356, 229] width 166 height 12
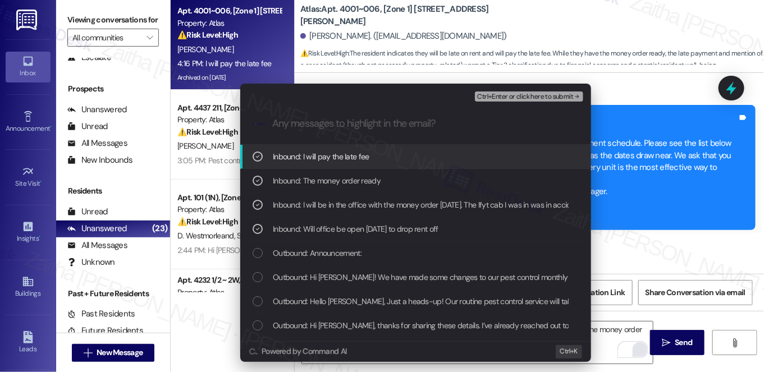
click at [510, 97] on span "Ctrl+Enter or click here to submit" at bounding box center [525, 97] width 96 height 8
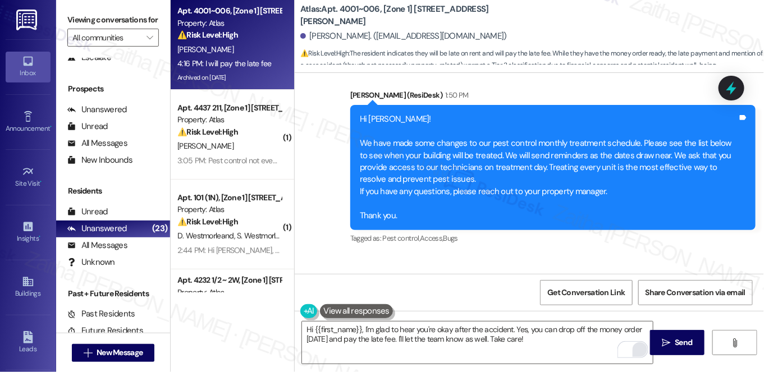
scroll to position [0, 0]
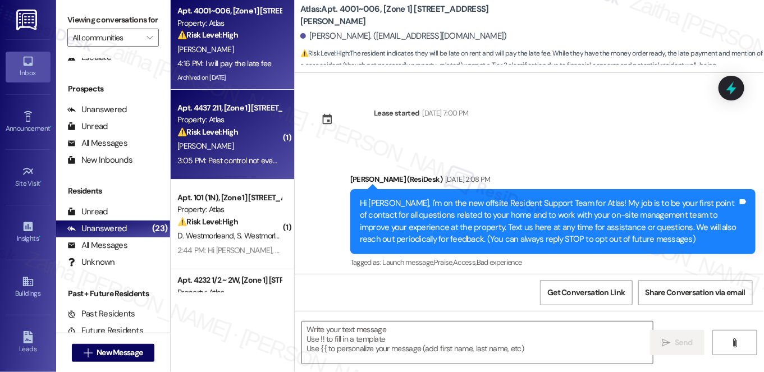
click at [250, 148] on div "[PERSON_NAME]" at bounding box center [229, 146] width 106 height 14
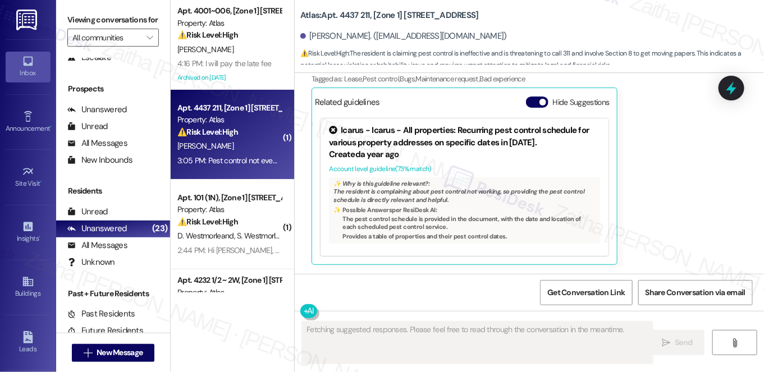
scroll to position [3074, 0]
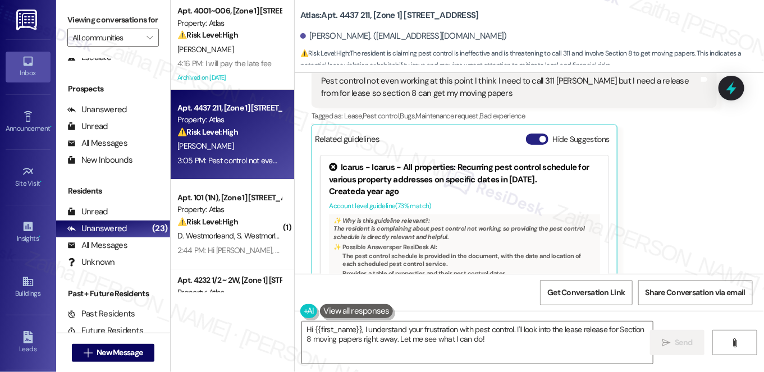
click at [527, 134] on button "Hide Suggestions" at bounding box center [537, 139] width 22 height 11
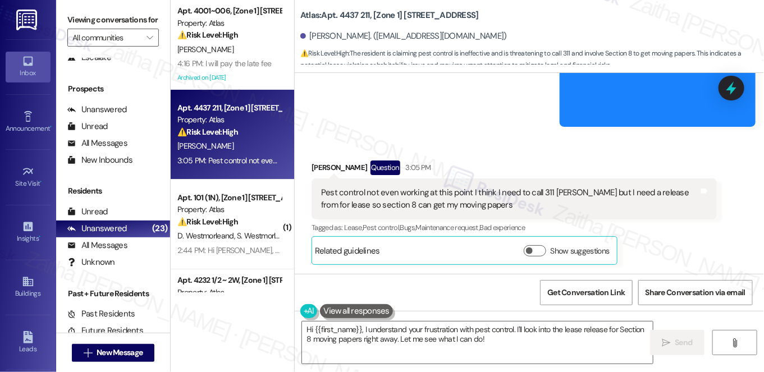
scroll to position [2925, 0]
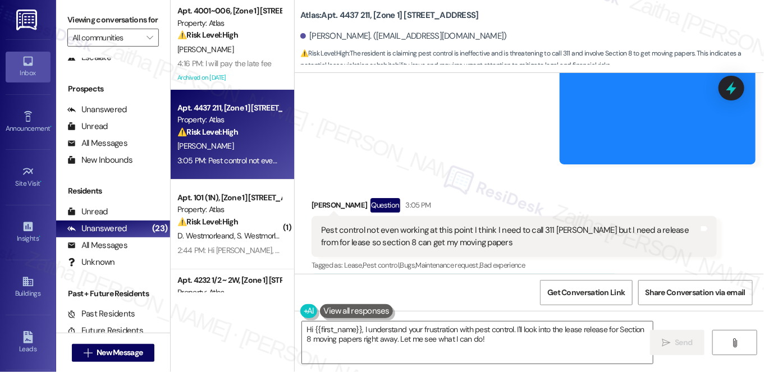
click at [533, 283] on button "Show suggestions" at bounding box center [535, 288] width 22 height 11
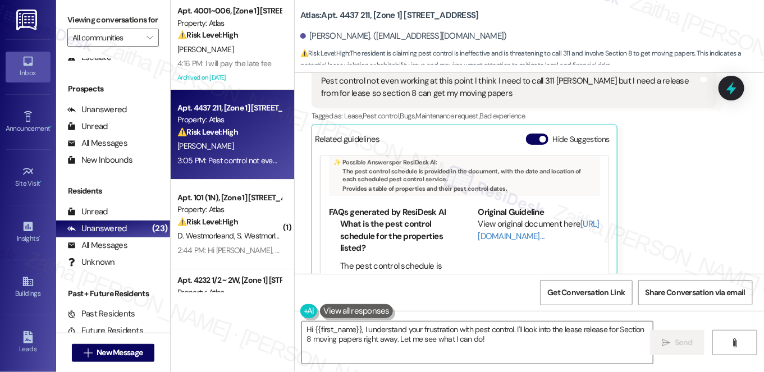
scroll to position [85, 0]
click at [527, 134] on button "Hide Suggestions" at bounding box center [537, 139] width 22 height 11
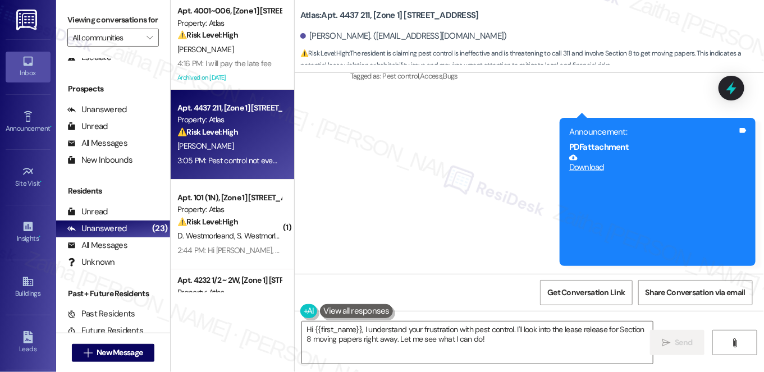
scroll to position [2925, 0]
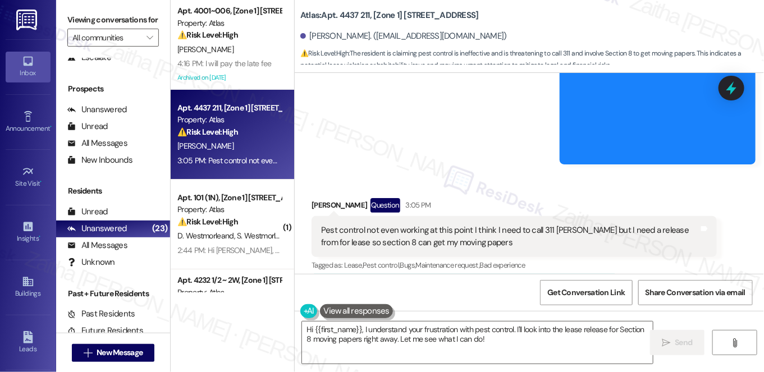
click at [314, 216] on div "Pest control not even working at this point I think I need to call 311 Sarah bu…" at bounding box center [514, 236] width 405 height 41
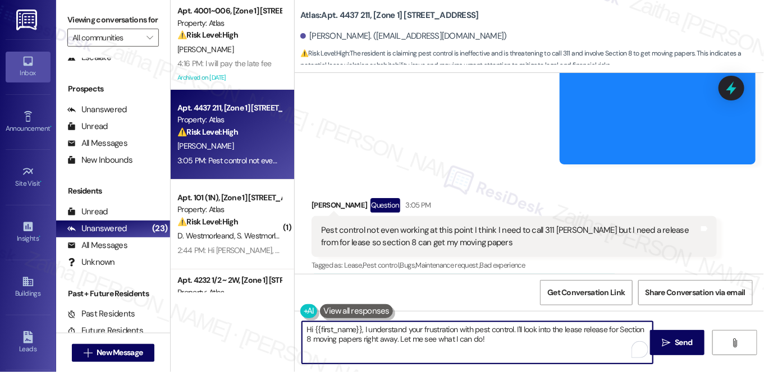
drag, startPoint x: 361, startPoint y: 341, endPoint x: 392, endPoint y: 339, distance: 31.5
click at [392, 339] on textarea "Hi {{first_name}}, I understand your frustration with pest control. I'll look i…" at bounding box center [477, 343] width 351 height 42
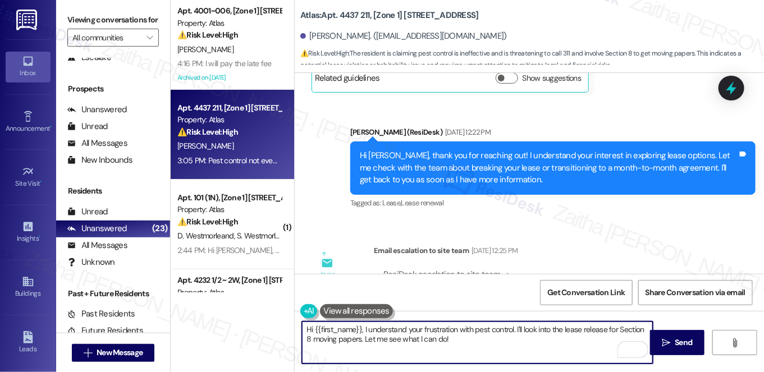
scroll to position [1904, 0]
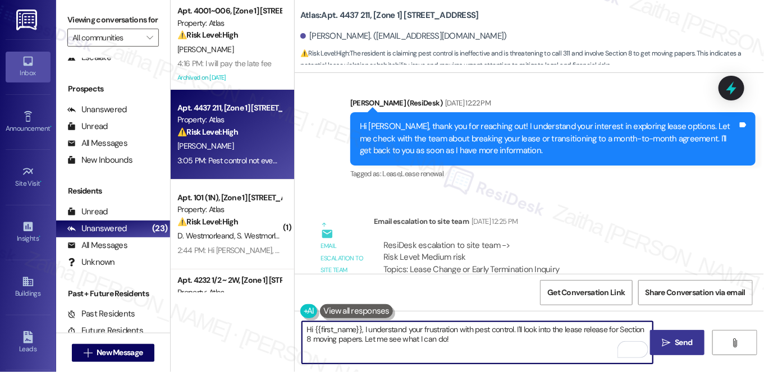
type textarea "Hi {{first_name}}, I understand your frustration with pest control. I'll look i…"
click at [691, 343] on span "Send" at bounding box center [683, 343] width 17 height 12
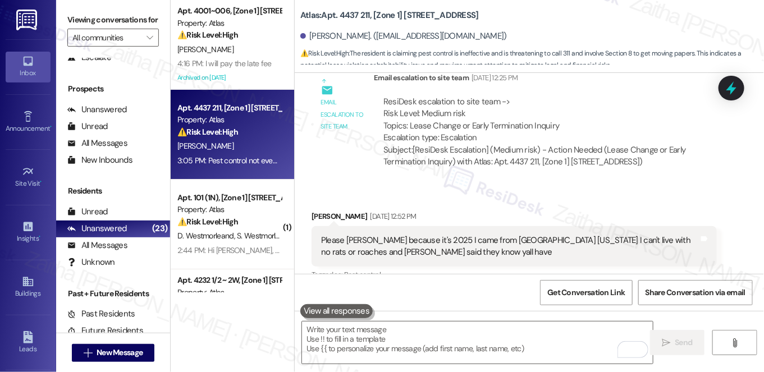
scroll to position [2108, 0]
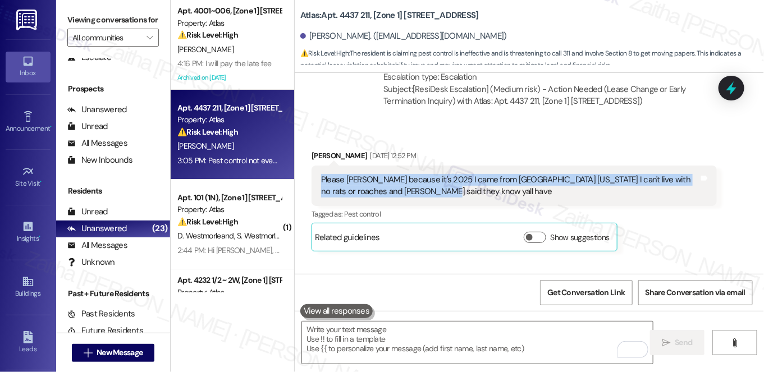
drag, startPoint x: 315, startPoint y: 163, endPoint x: 418, endPoint y: 182, distance: 103.8
click at [418, 182] on div "Please Sarah because it's 2025 I came from Merrillville Indiana I can't live wi…" at bounding box center [514, 186] width 405 height 41
copy div "Please Sarah because it's 2025 I came from Merrillville Indiana I can't live wi…"
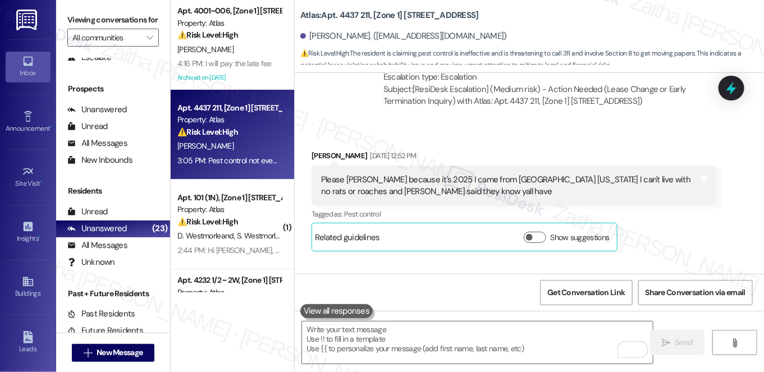
click at [506, 141] on div "Received via SMS Shanice Geralds Cha Aug 12, 2025 at 12:52 PM Please Sarah beca…" at bounding box center [514, 200] width 422 height 119
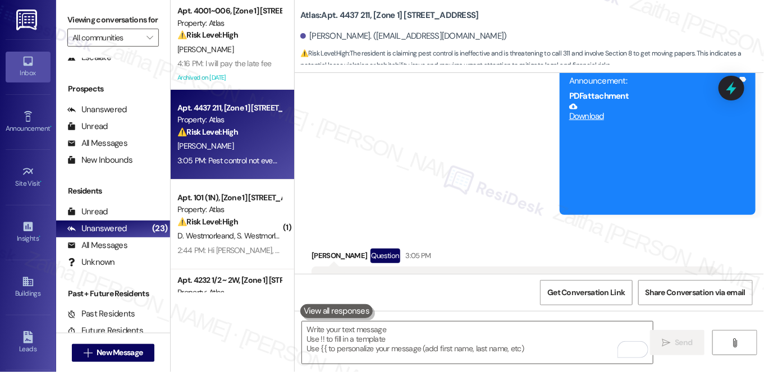
scroll to position [2925, 0]
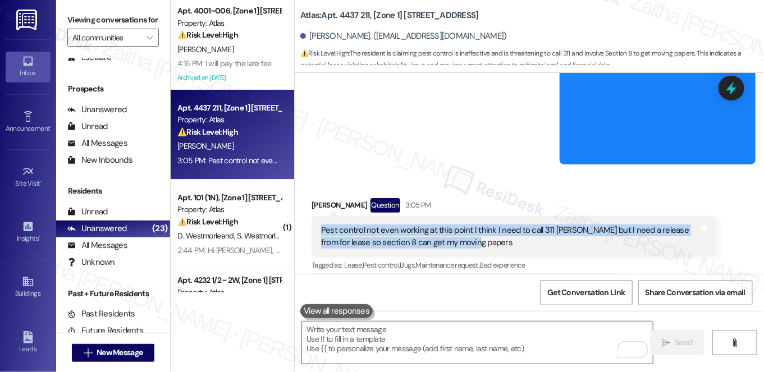
drag, startPoint x: 317, startPoint y: 192, endPoint x: 476, endPoint y: 204, distance: 159.3
click at [476, 225] on div "Pest control not even working at this point I think I need to call 311 Sarah bu…" at bounding box center [510, 237] width 380 height 24
copy div "Pest control not even working at this point I think I need to call 311 Sarah bu…"
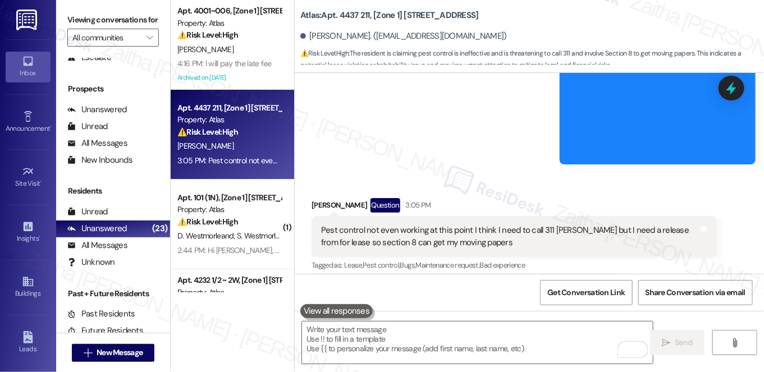
click at [737, 85] on icon at bounding box center [731, 88] width 19 height 19
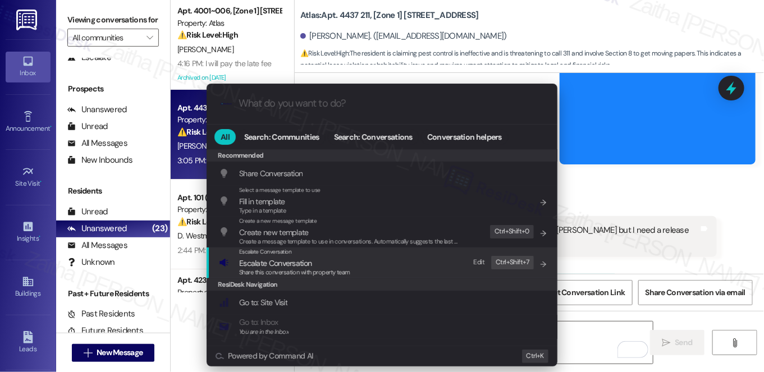
click at [276, 264] on span "Escalate Conversation" at bounding box center [275, 263] width 72 height 10
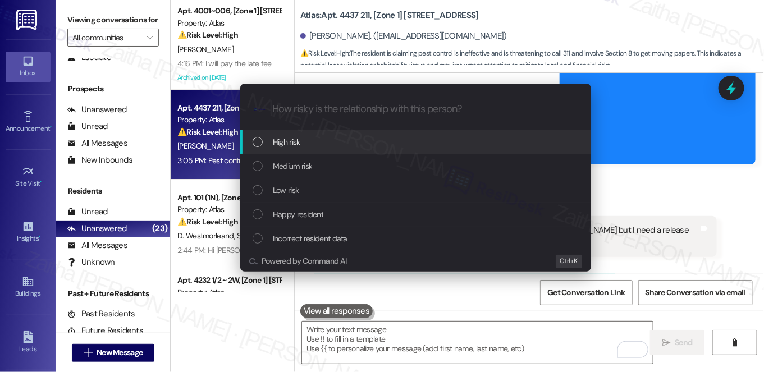
click at [316, 141] on div "High risk" at bounding box center [417, 142] width 328 height 12
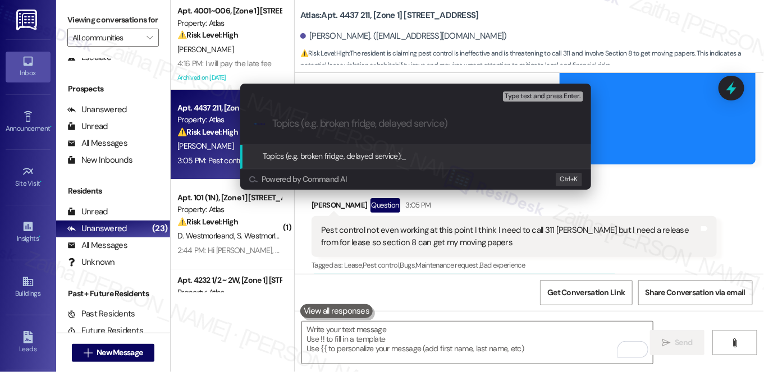
paste input "Pest Control Concern and Lease Release Inquiry"
type input "Pest Control Concern and Lease Release Inquiry"
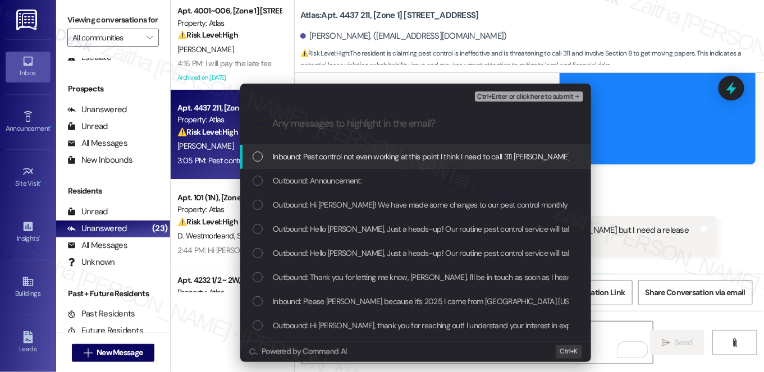
click at [395, 158] on span "Inbound: Pest control not even working at this point I think I need to call 311…" at bounding box center [543, 156] width 541 height 12
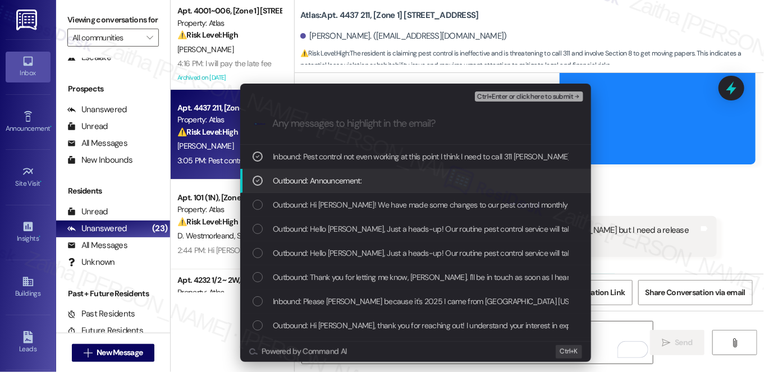
click at [420, 179] on div "Outbound: Announcement:" at bounding box center [417, 181] width 328 height 12
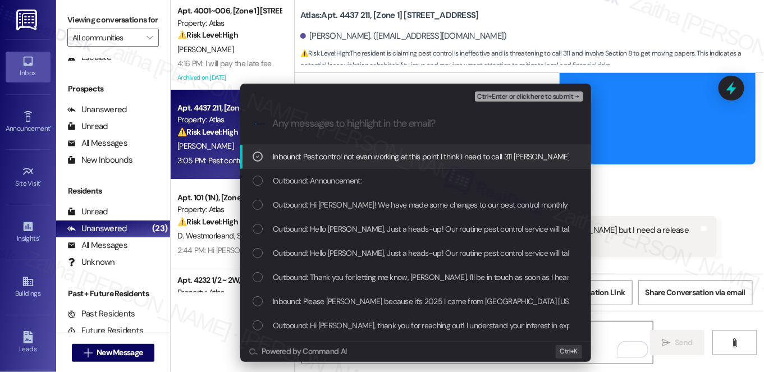
click at [515, 100] on span "Ctrl+Enter or click here to submit" at bounding box center [525, 97] width 96 height 8
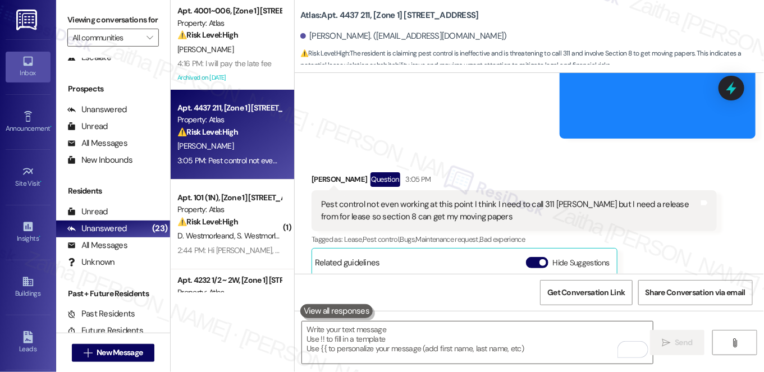
scroll to position [3073, 0]
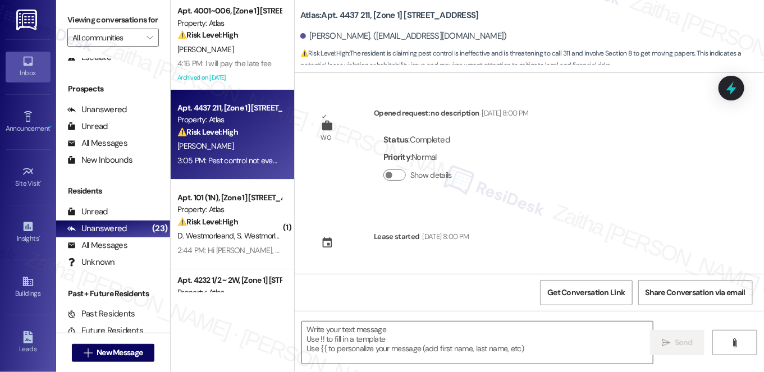
type textarea "Fetching suggested responses. Please feel free to read through the conversation…"
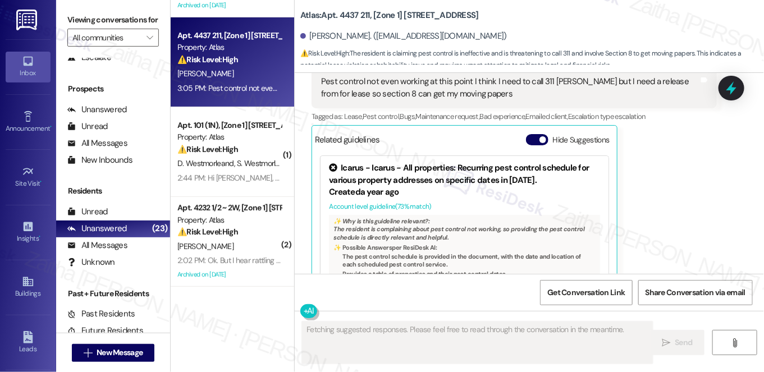
scroll to position [102, 0]
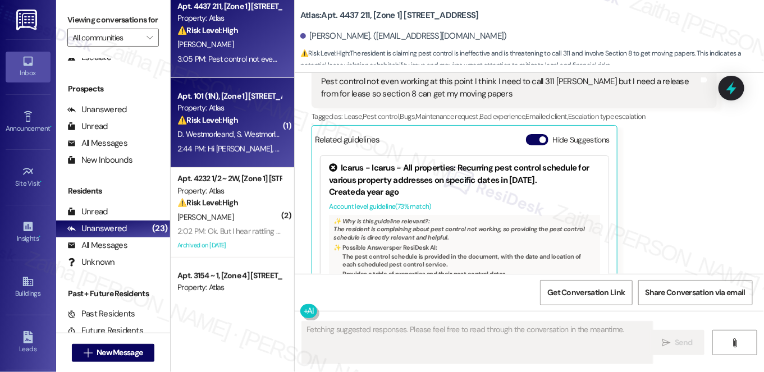
click at [257, 117] on div "⚠️ Risk Level: High The resident expresses significant safety concerns and frus…" at bounding box center [229, 121] width 104 height 12
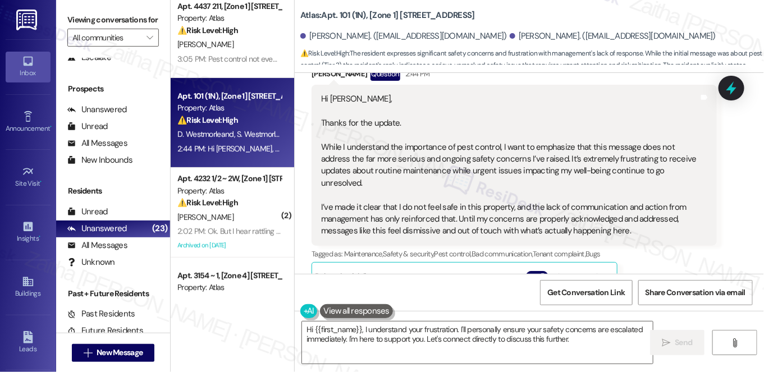
scroll to position [7123, 0]
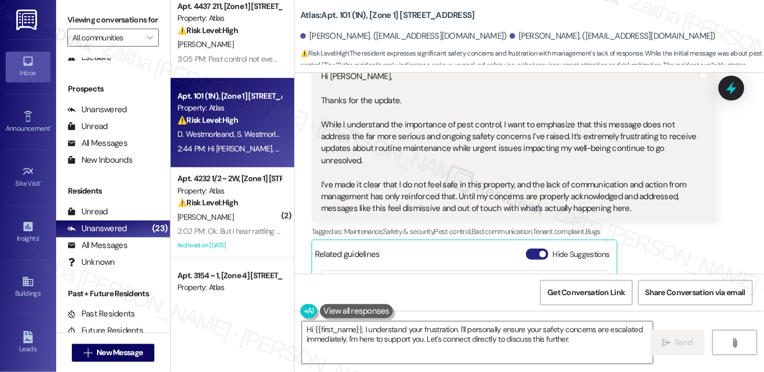
click at [531, 249] on button "Hide Suggestions" at bounding box center [537, 254] width 22 height 11
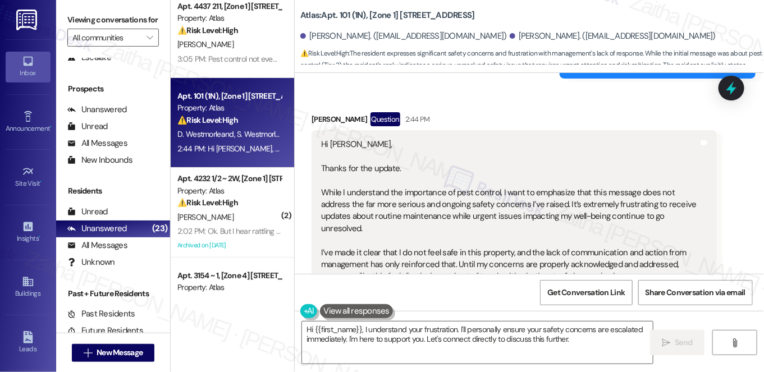
scroll to position [7038, 0]
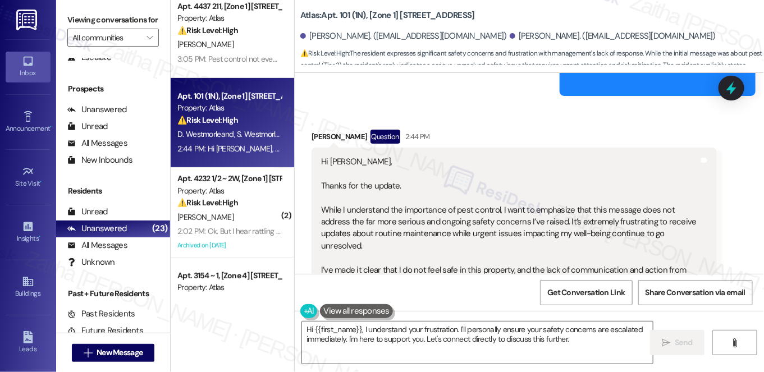
click at [319, 130] on div "Sharda Westmorland Question 2:44 PM" at bounding box center [514, 139] width 405 height 18
copy div "Sharda"
click at [351, 331] on textarea "Hi {{first_name}}, I understand your frustration. I'll personally ensure your s…" at bounding box center [477, 343] width 351 height 42
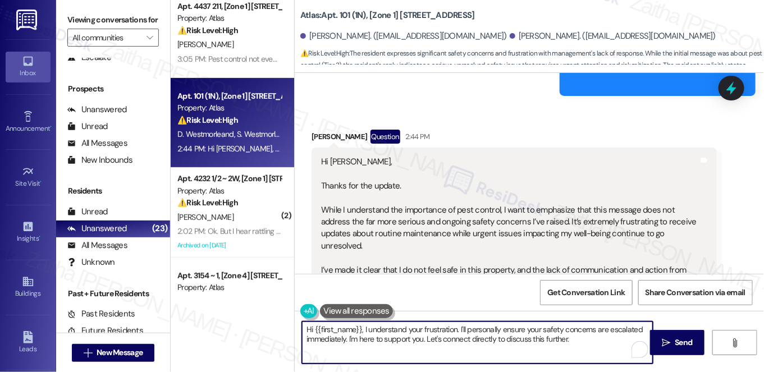
click at [351, 331] on textarea "Hi {{first_name}}, I understand your frustration. I'll personally ensure your s…" at bounding box center [477, 343] width 351 height 42
paste textarea "Sharda"
type textarea "Hi Sharda, I understand your frustration. I'll personally ensure your safety co…"
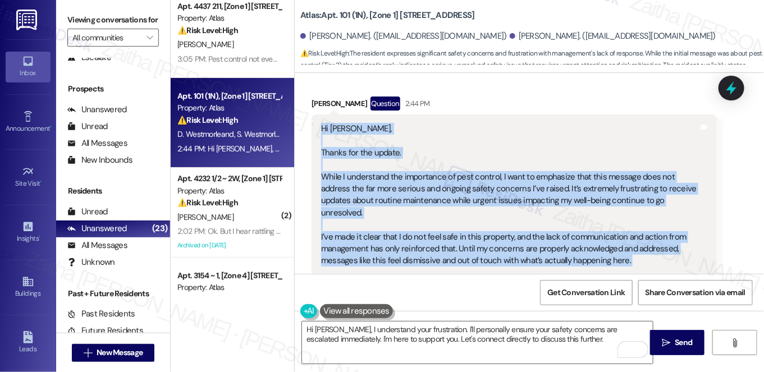
scroll to position [7089, 0]
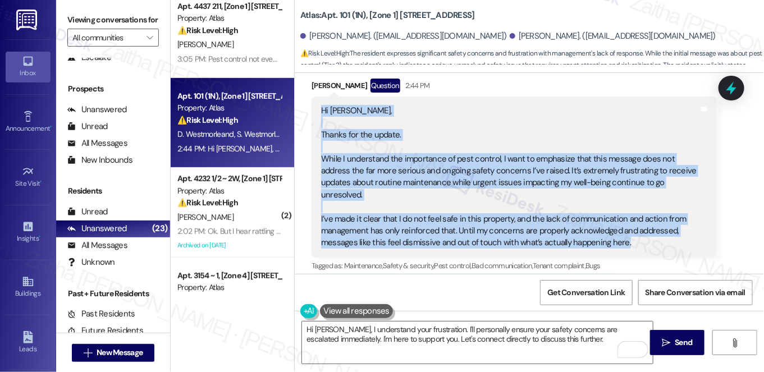
drag, startPoint x: 316, startPoint y: 132, endPoint x: 637, endPoint y: 206, distance: 329.5
click at [637, 206] on div "Hi Sarah, Thanks for the update. While I understand the importance of pest cont…" at bounding box center [514, 177] width 405 height 161
copy div "Hi Sarah, Thanks for the update. While I understand the importance of pest cont…"
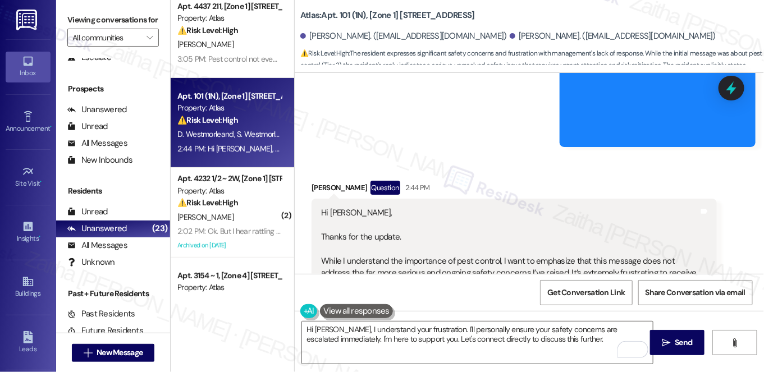
click at [456, 172] on div "Received via SMS Sharda Westmorland Question 2:44 PM Hi Sarah, Thanks for the u…" at bounding box center [514, 292] width 422 height 241
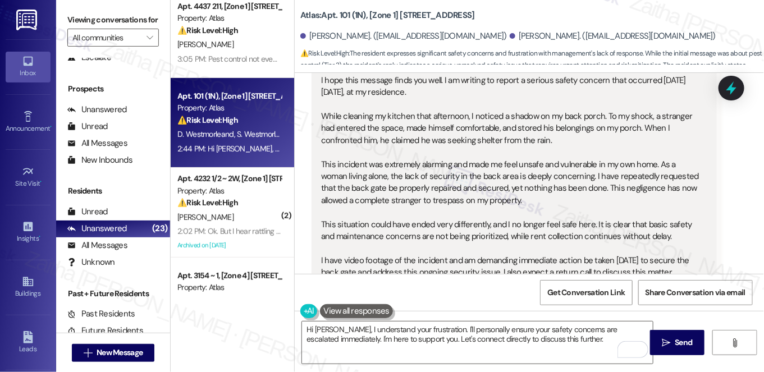
scroll to position [5303, 0]
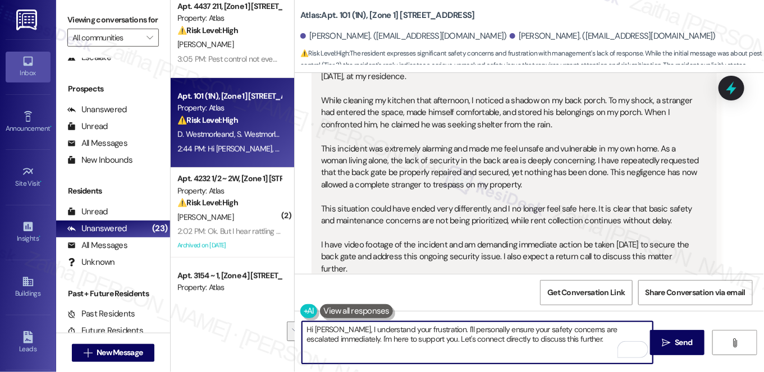
drag, startPoint x: 433, startPoint y: 328, endPoint x: 579, endPoint y: 346, distance: 147.1
click at [579, 346] on textarea "Hi Sharda, I understand your frustration. I'll personally ensure your safety co…" at bounding box center [477, 343] width 351 height 42
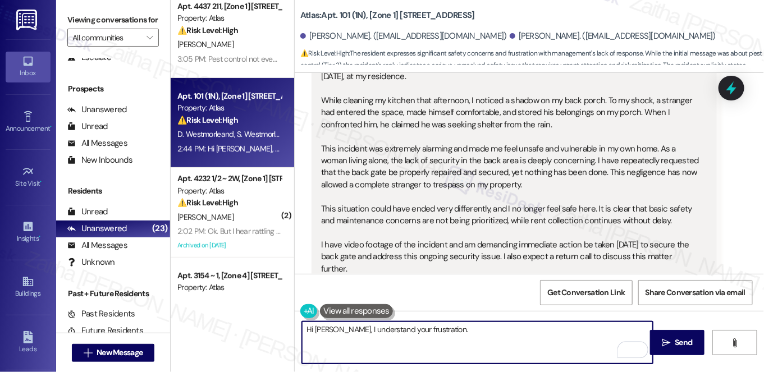
paste textarea "I’m really sorry you’re still dealing with these safety concerns — I understand…"
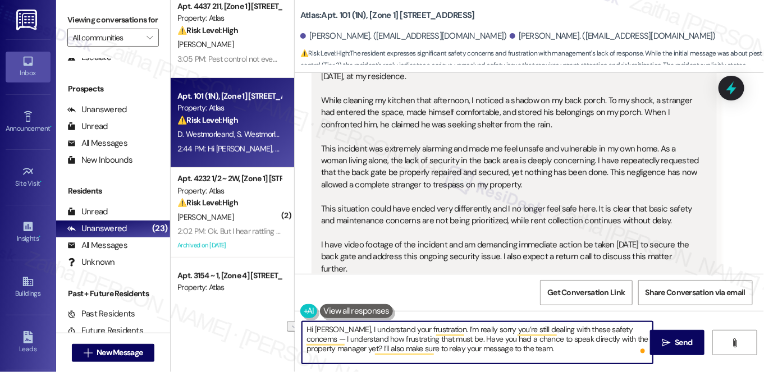
drag, startPoint x: 432, startPoint y: 328, endPoint x: 338, endPoint y: 324, distance: 93.8
click at [338, 324] on textarea "Hi Sharda, I understand your frustration. I’m really sorry you’re still dealing…" at bounding box center [477, 343] width 351 height 42
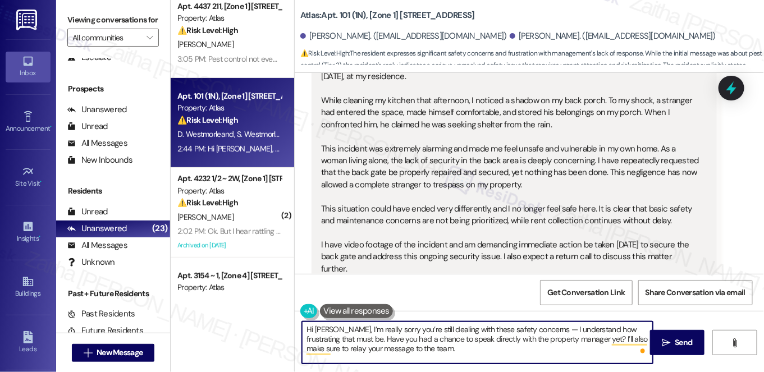
click at [540, 329] on textarea "Hi Sharda, I’m really sorry you’re still dealing with these safety concerns — I…" at bounding box center [477, 343] width 351 height 42
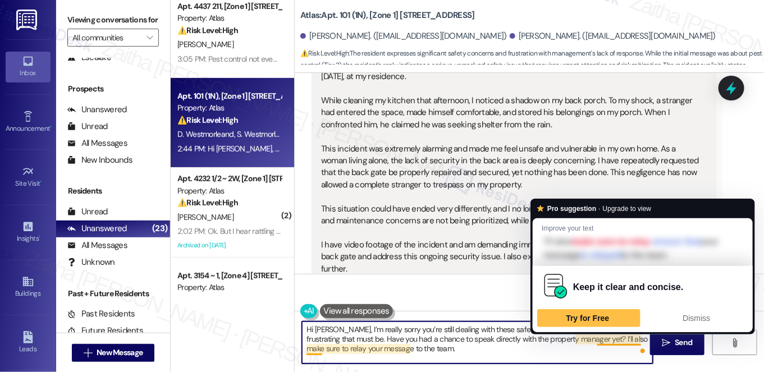
click at [614, 336] on textarea "Hi Sharda, I’m really sorry you’re still dealing with these safety concerns. I …" at bounding box center [477, 343] width 351 height 42
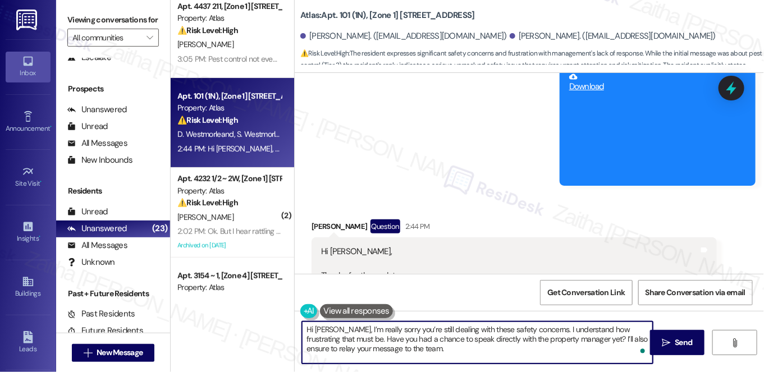
scroll to position [7089, 0]
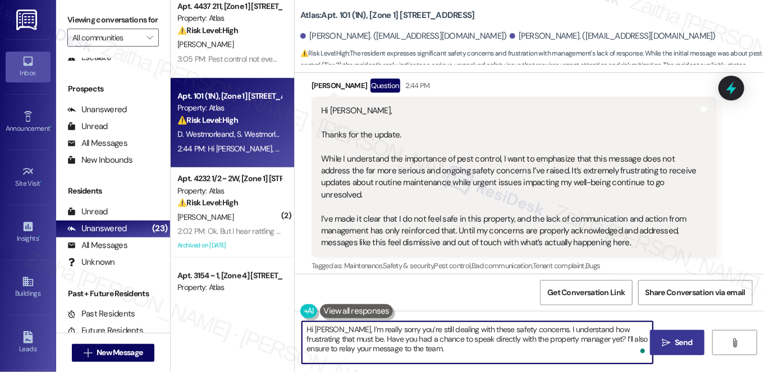
type textarea "Hi [PERSON_NAME], I’m really sorry you’re still dealing with these safety conce…"
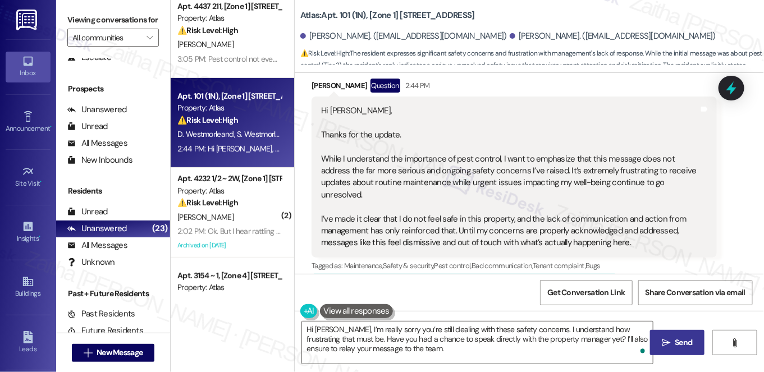
click at [681, 337] on span "Send" at bounding box center [683, 343] width 17 height 12
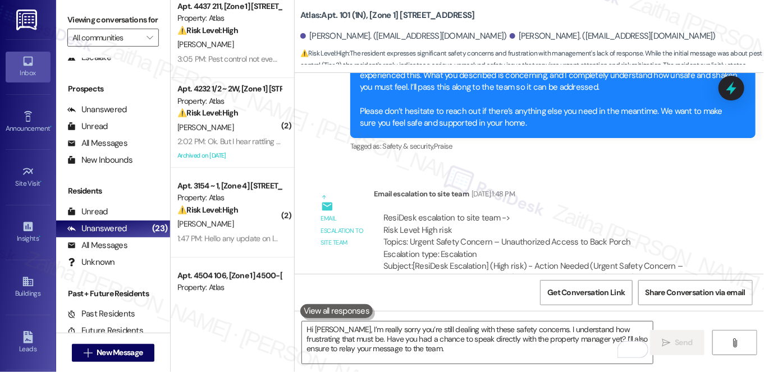
scroll to position [5915, 0]
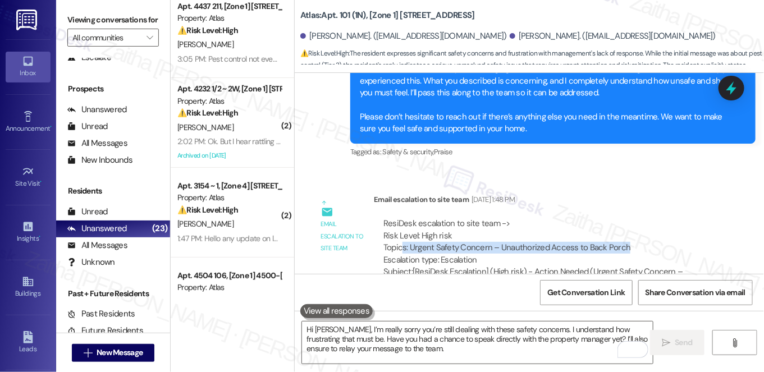
drag, startPoint x: 401, startPoint y: 220, endPoint x: 533, endPoint y: 222, distance: 132.5
click at [640, 221] on div "ResiDesk escalation to site team -> Risk Level: High risk Topics: Urgent Safety…" at bounding box center [545, 242] width 324 height 48
click at [445, 221] on div "ResiDesk escalation to site team -> Risk Level: High risk Topics: Urgent Safety…" at bounding box center [545, 242] width 324 height 48
drag, startPoint x: 406, startPoint y: 222, endPoint x: 667, endPoint y: 220, distance: 260.5
click at [667, 220] on div "ResiDesk escalation to site team -> Risk Level: High risk Topics: Urgent Safety…" at bounding box center [545, 242] width 324 height 48
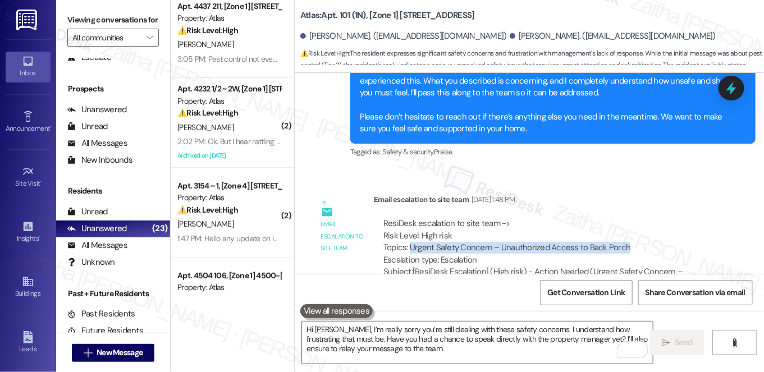
copy div "Urgent Safety Concern – Unauthorized Access to Back Porch"
click at [727, 88] on icon at bounding box center [731, 88] width 19 height 19
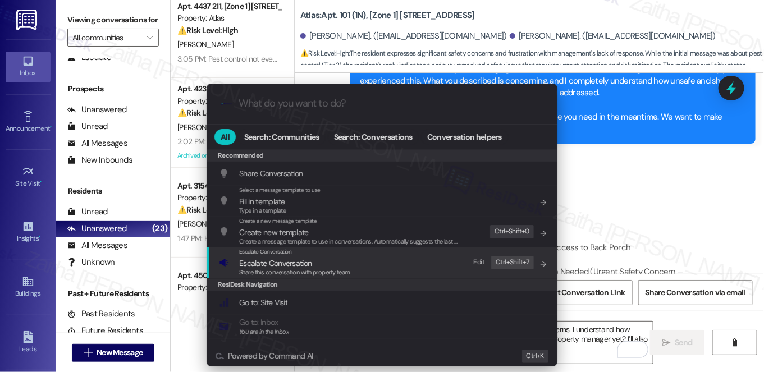
click at [294, 263] on span "Escalate Conversation" at bounding box center [275, 263] width 72 height 10
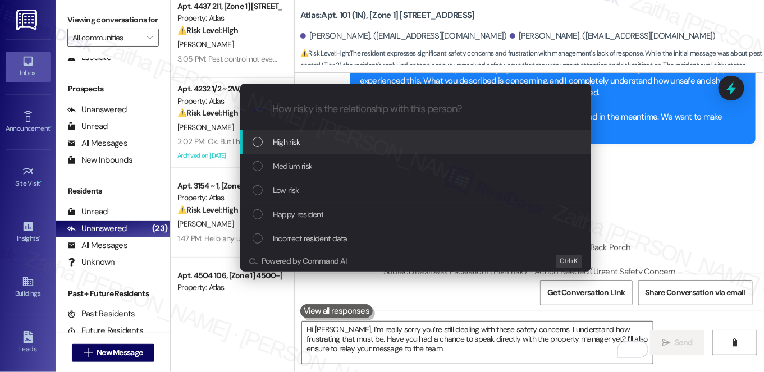
click at [324, 141] on div "High risk" at bounding box center [417, 142] width 328 height 12
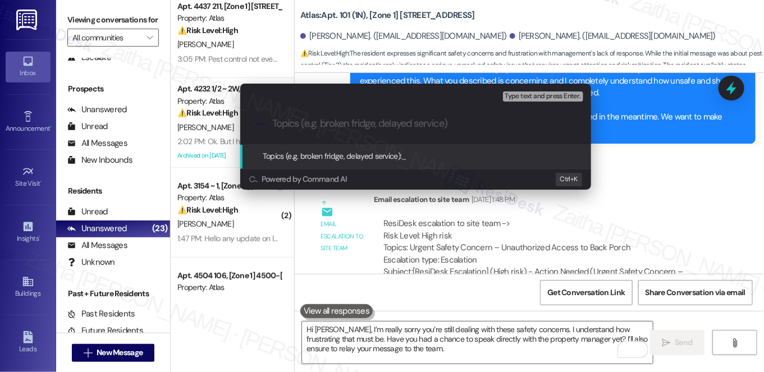
paste input "Urgent Safety Concern – Unauthorized Access to Back Porch"
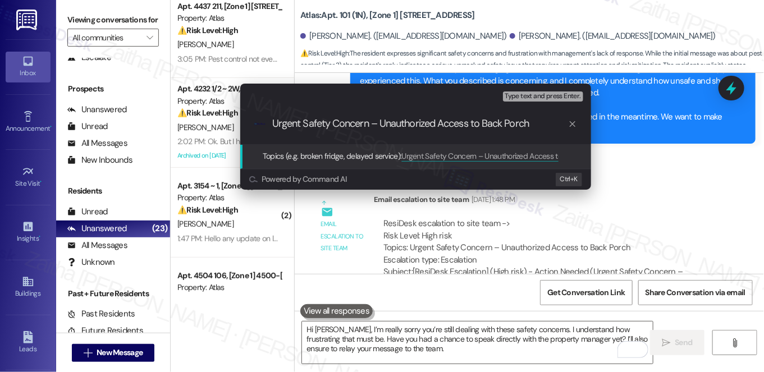
click at [301, 124] on input "Urgent Safety Concern – Unauthorized Access to Back Porch" at bounding box center [420, 124] width 296 height 12
type input "Urgent Follow Up: Safety Concern – Unauthorized Access to Back Porch"
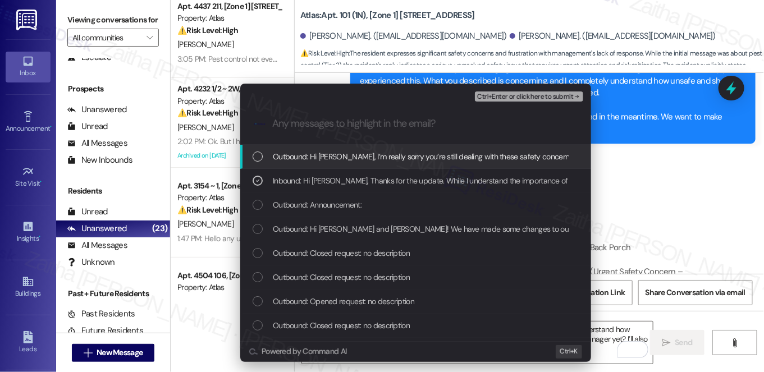
click at [500, 99] on span "Ctrl+Enter or click here to submit" at bounding box center [525, 97] width 96 height 8
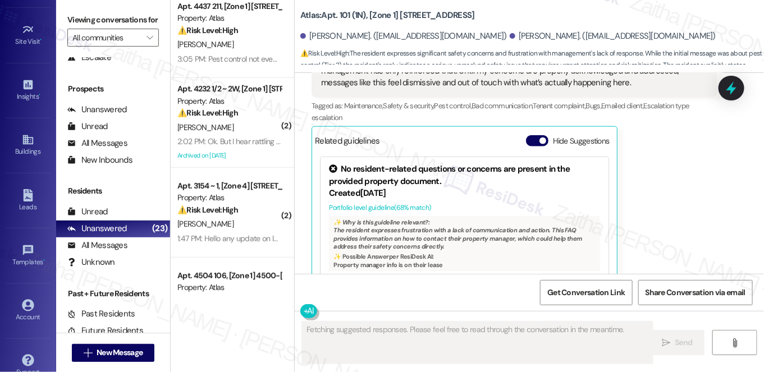
scroll to position [159, 0]
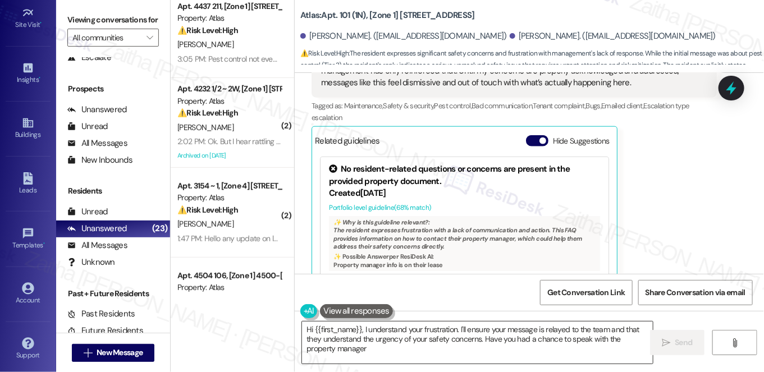
type textarea "Hi {{first_name}}, I understand your frustration. I'll ensure your message is r…"
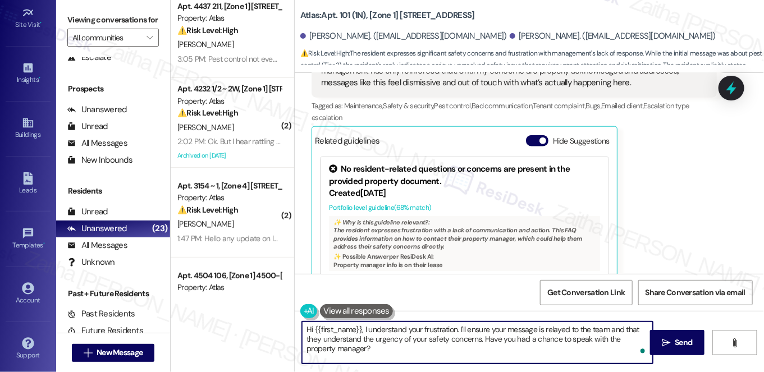
drag, startPoint x: 301, startPoint y: 331, endPoint x: 345, endPoint y: 360, distance: 52.6
click at [345, 360] on textarea "Hi {{first_name}}, I understand your frustration. I'll ensure your message is r…" at bounding box center [477, 343] width 351 height 42
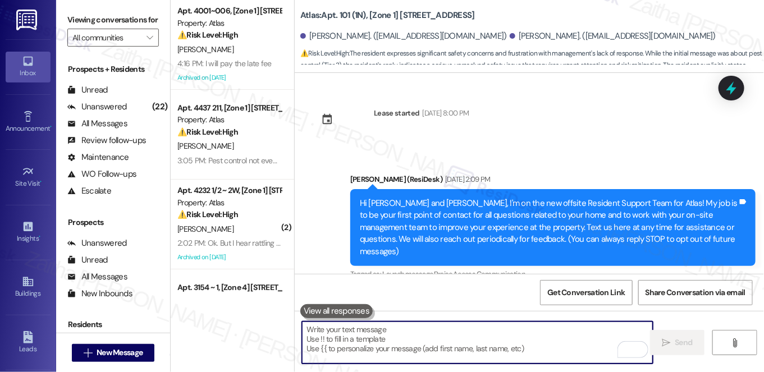
scroll to position [7249, 0]
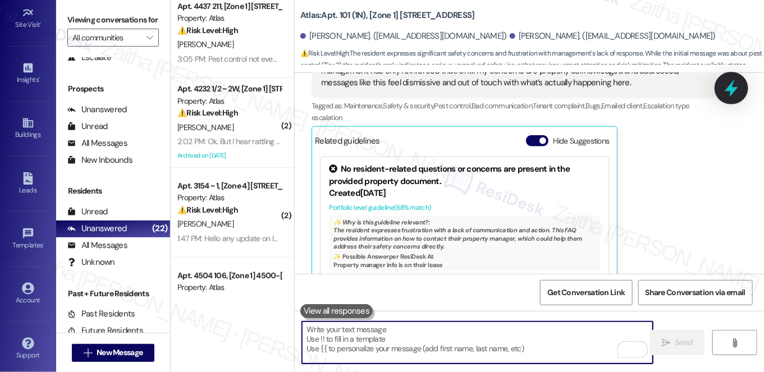
click at [735, 91] on icon at bounding box center [731, 88] width 19 height 19
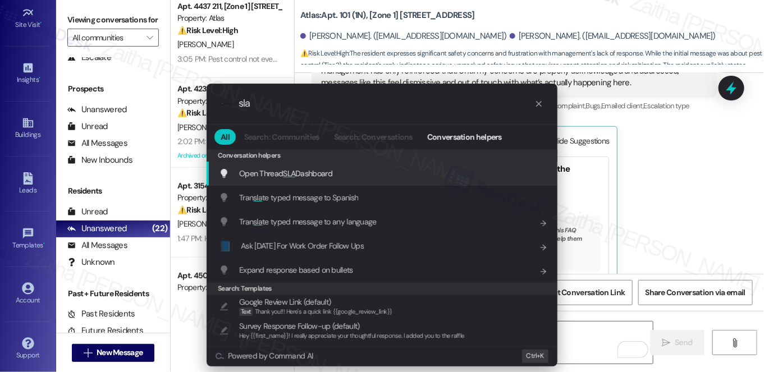
type input "sla"
click at [326, 176] on span "Open Thread SLA Dashboard" at bounding box center [285, 173] width 93 height 10
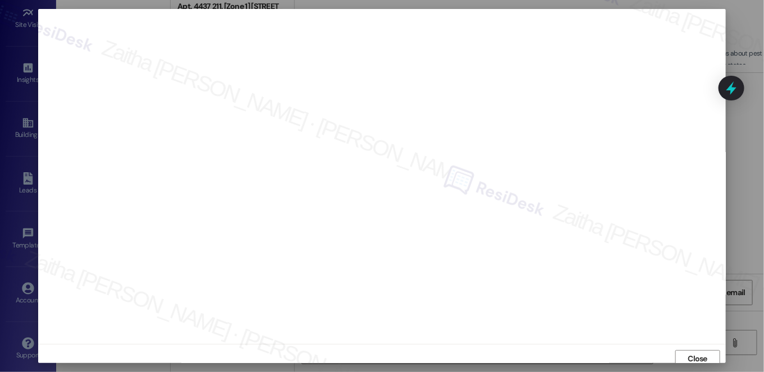
scroll to position [4, 0]
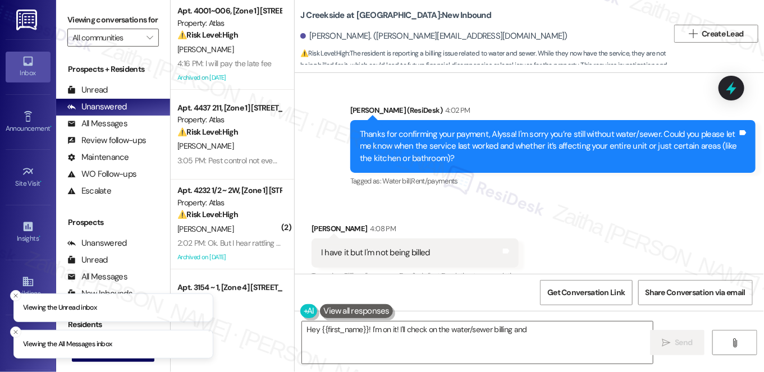
scroll to position [1036, 0]
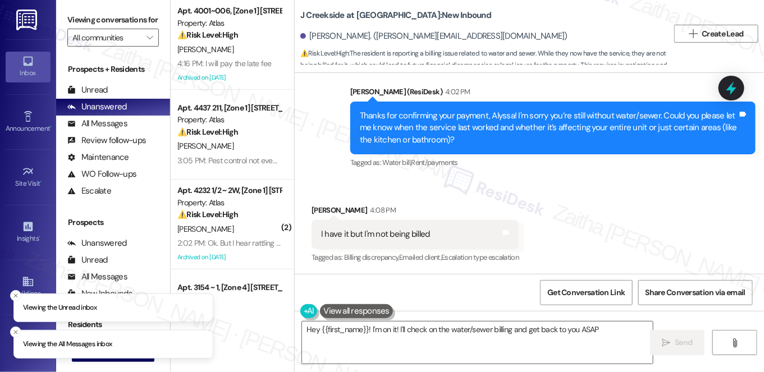
type textarea "Hey {{first_name}}! I'm on it! I'll check on the water/sewer billing and get ba…"
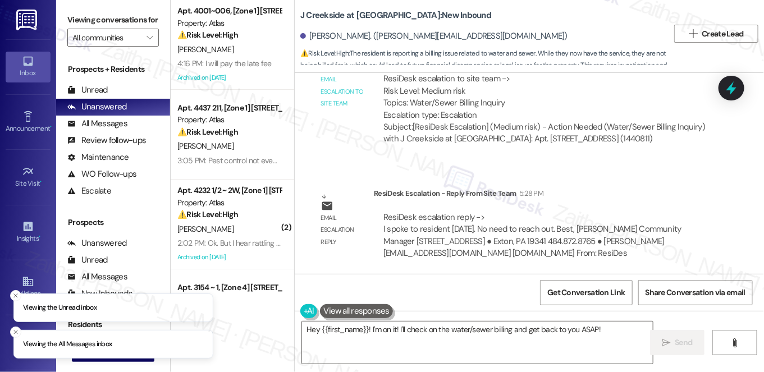
scroll to position [1395, 0]
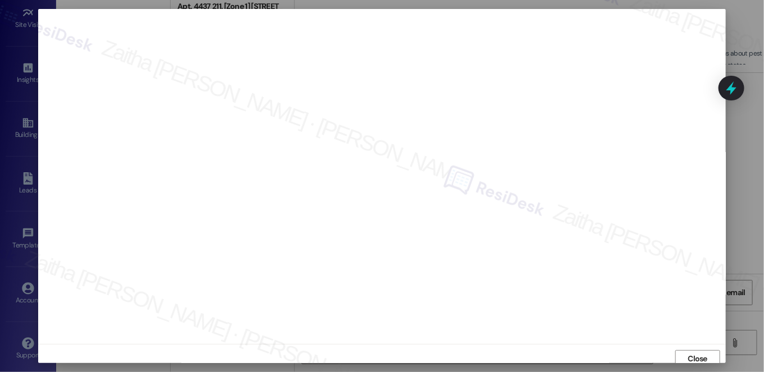
scroll to position [10, 0]
click at [690, 351] on span "Close" at bounding box center [698, 349] width 20 height 12
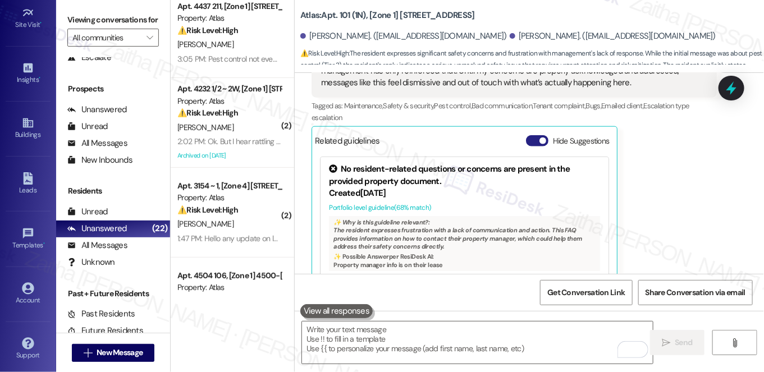
click at [528, 135] on button "Hide Suggestions" at bounding box center [537, 140] width 22 height 11
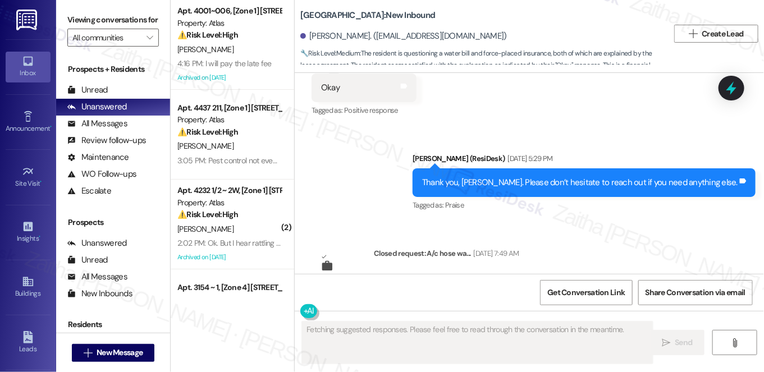
scroll to position [4213, 0]
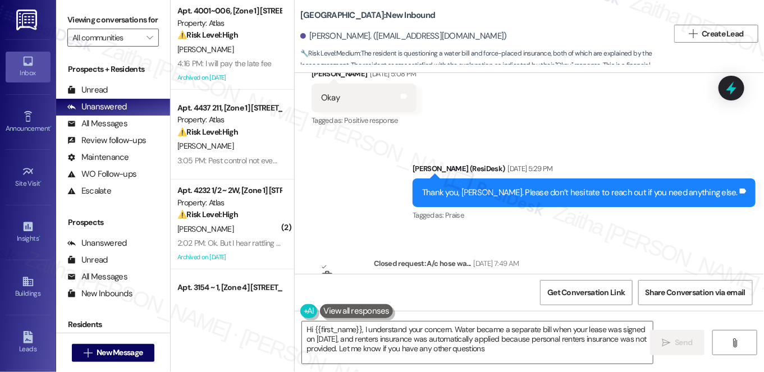
type textarea "Hi {{first_name}}, I understand your concern. Water became a separate bill when…"
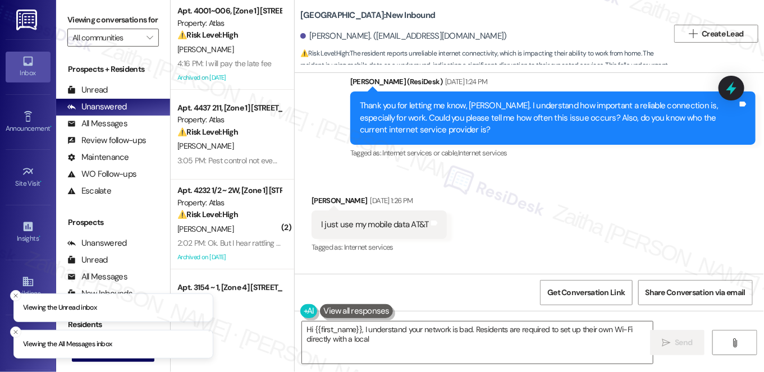
scroll to position [2700, 0]
